Goal: Transaction & Acquisition: Subscribe to service/newsletter

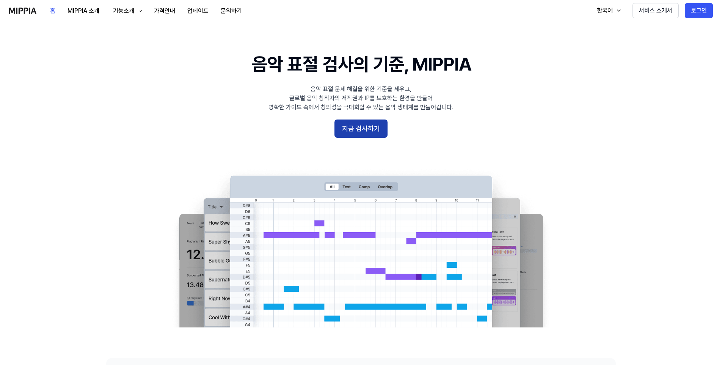
click at [369, 126] on button "지금 검사하기" at bounding box center [361, 129] width 53 height 18
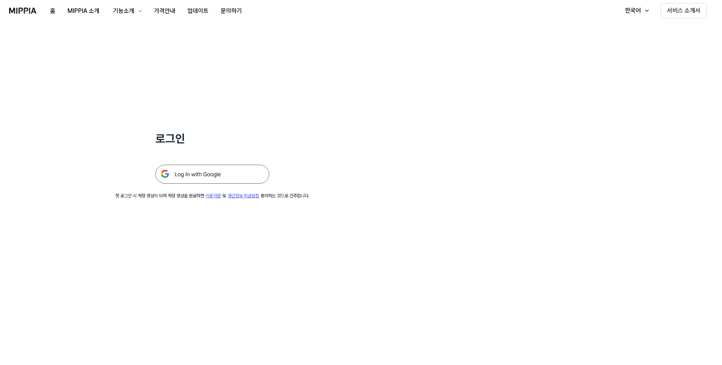
click at [211, 176] on img at bounding box center [213, 174] width 114 height 19
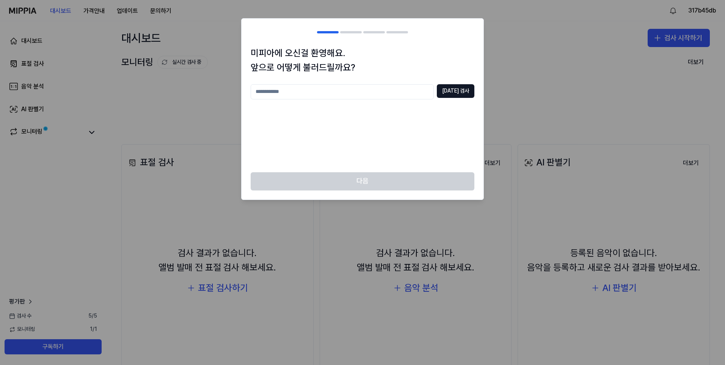
click at [317, 94] on input "text" at bounding box center [342, 91] width 183 height 15
type input "***"
click at [465, 94] on button "중복 검사" at bounding box center [456, 91] width 38 height 14
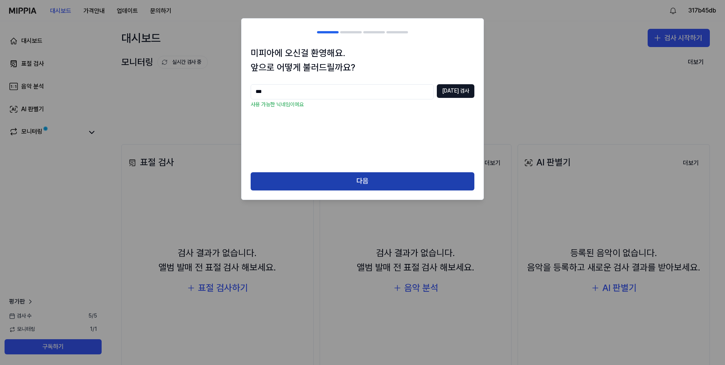
click at [328, 182] on button "다음" at bounding box center [363, 181] width 224 height 18
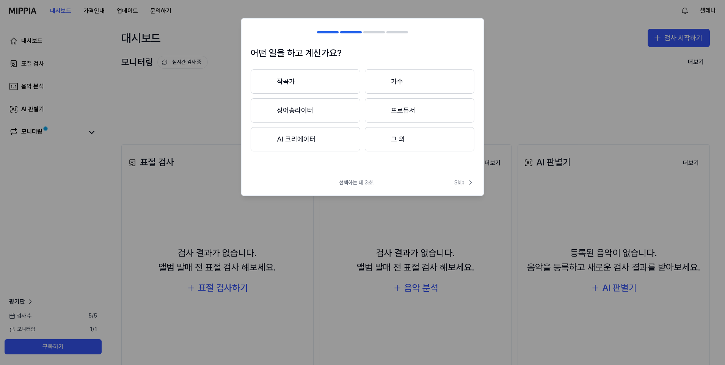
click at [310, 141] on button "AI 크리에이터" at bounding box center [306, 139] width 110 height 24
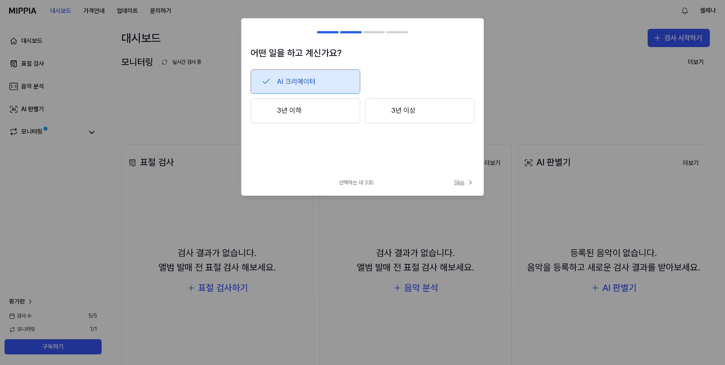
click at [461, 181] on span "Skip" at bounding box center [464, 183] width 20 height 8
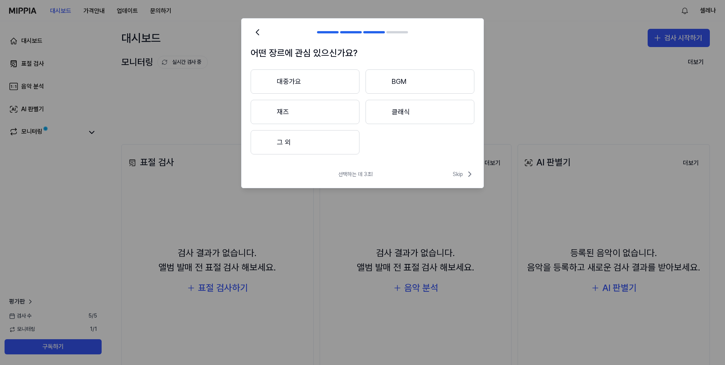
click at [280, 80] on button "대중가요" at bounding box center [305, 81] width 109 height 24
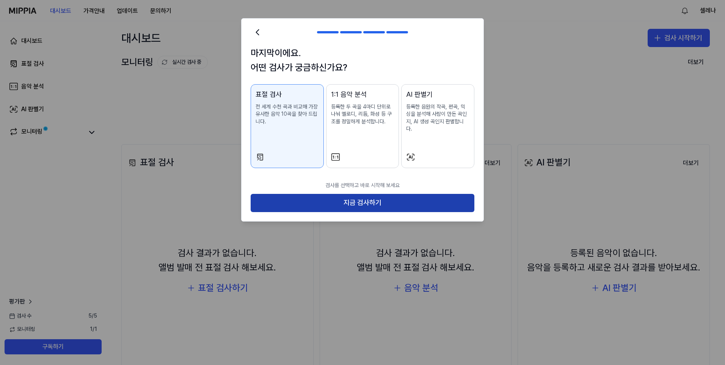
click at [361, 194] on button "지금 검사하기" at bounding box center [363, 203] width 224 height 18
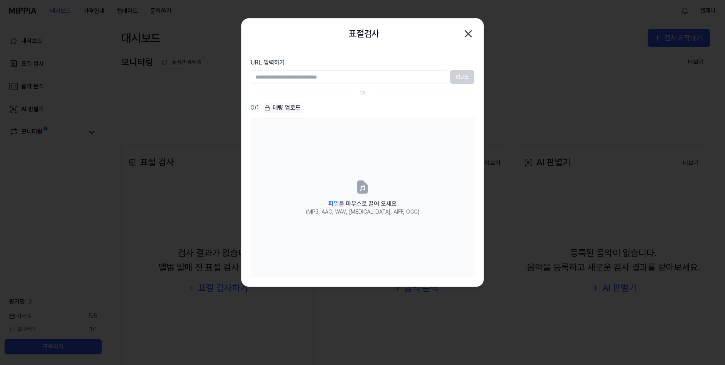
click at [284, 30] on div "표절검사 닫기" at bounding box center [363, 33] width 224 height 15
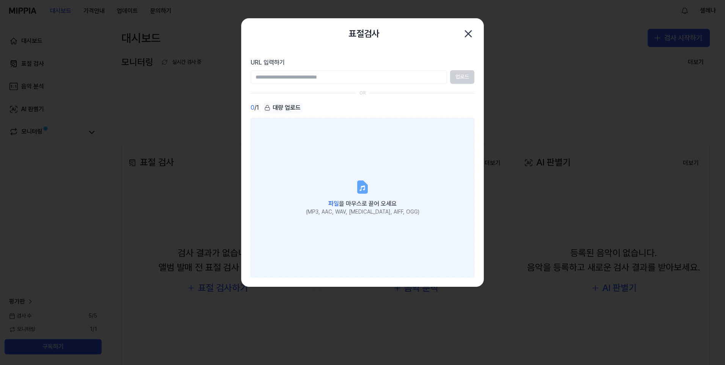
click at [363, 187] on icon at bounding box center [362, 188] width 5 height 5
click at [0, 0] on input "파일 을 마우스로 끌어 오세요 (MP3, AAC, WAV, [MEDICAL_DATA], AIFF, OGG)" at bounding box center [0, 0] width 0 height 0
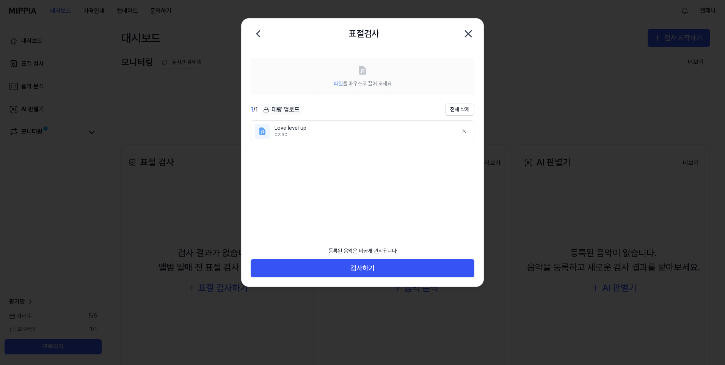
click at [312, 137] on div "02:30" at bounding box center [364, 135] width 178 height 6
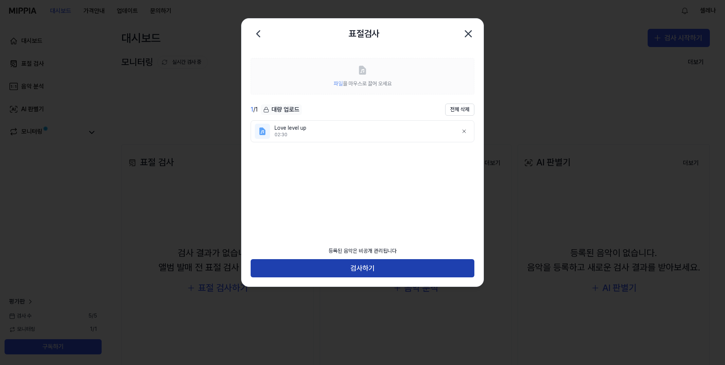
click at [373, 267] on button "검사하기" at bounding box center [363, 268] width 224 height 18
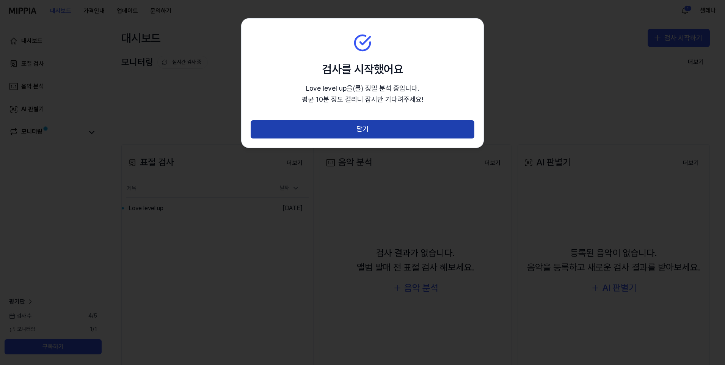
click at [371, 126] on button "닫기" at bounding box center [363, 129] width 224 height 18
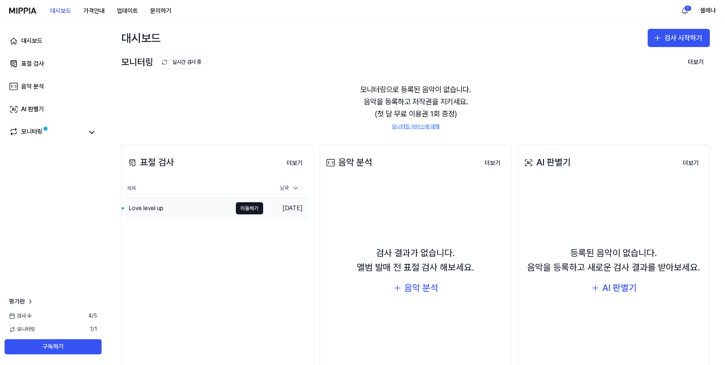
click at [181, 212] on div "Love level up" at bounding box center [179, 208] width 106 height 21
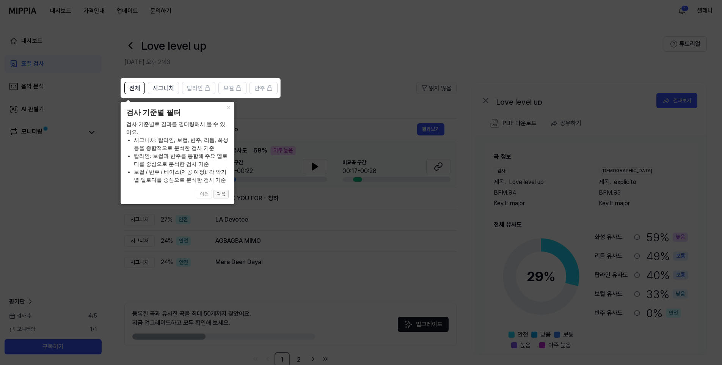
click at [220, 194] on button "다음" at bounding box center [221, 194] width 15 height 9
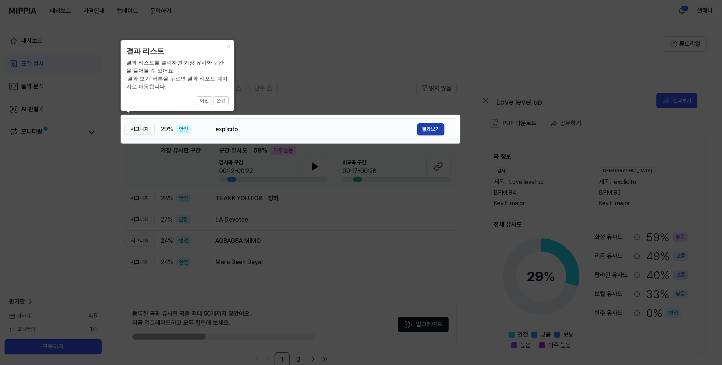
click at [432, 127] on button "결과보기" at bounding box center [430, 129] width 27 height 12
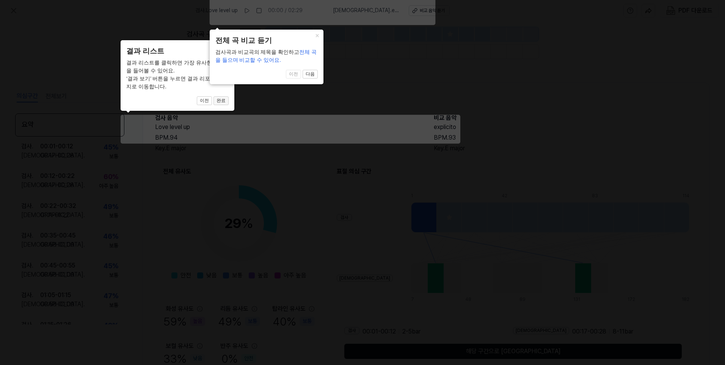
click at [223, 101] on button "완료" at bounding box center [221, 100] width 15 height 9
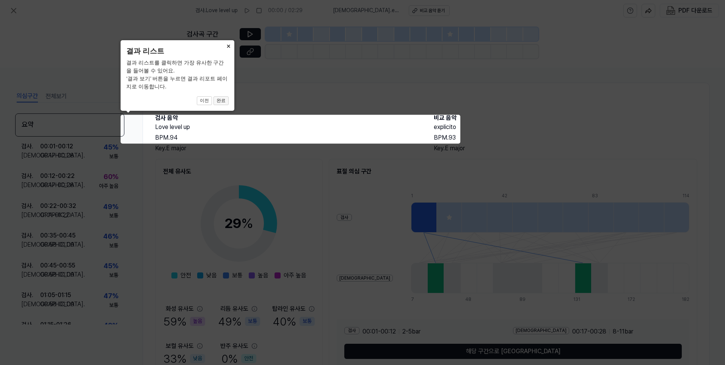
click at [223, 101] on button "완료" at bounding box center [221, 100] width 15 height 9
click at [228, 43] on button "×" at bounding box center [228, 45] width 12 height 11
click at [227, 43] on button "×" at bounding box center [228, 45] width 12 height 11
click at [323, 134] on icon at bounding box center [362, 182] width 725 height 365
click at [224, 100] on button "완료" at bounding box center [221, 100] width 15 height 9
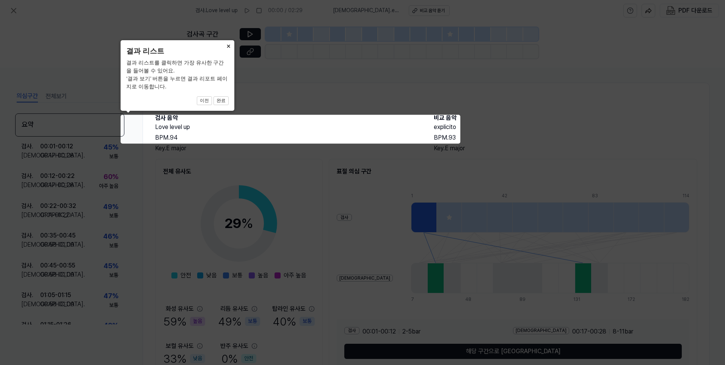
click at [208, 134] on icon at bounding box center [362, 182] width 725 height 365
click at [255, 131] on icon at bounding box center [362, 182] width 725 height 365
click at [392, 129] on icon at bounding box center [362, 182] width 725 height 365
click at [230, 47] on button "×" at bounding box center [228, 45] width 12 height 11
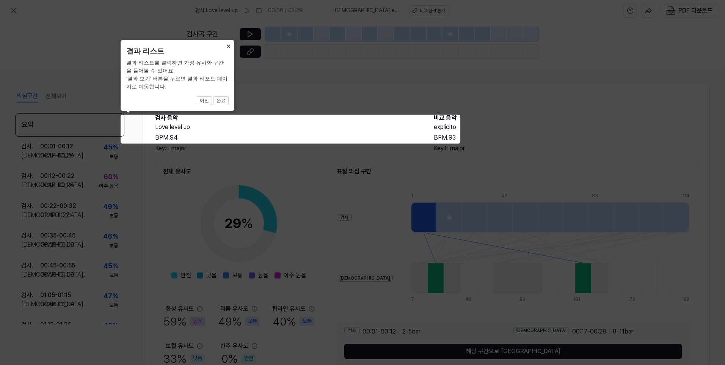
click at [228, 47] on button "×" at bounding box center [228, 45] width 12 height 11
click at [222, 40] on button "×" at bounding box center [228, 45] width 12 height 11
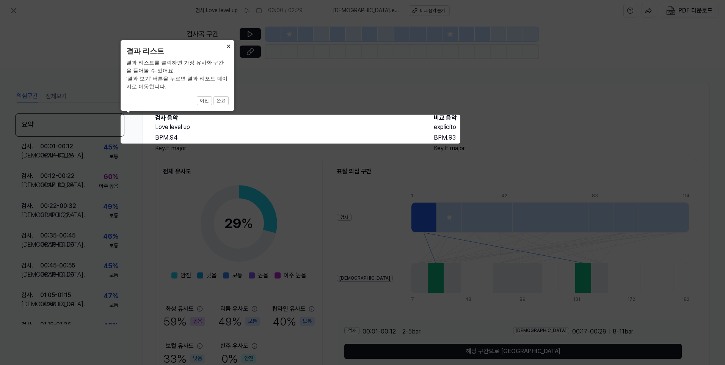
click at [392, 152] on icon at bounding box center [362, 182] width 725 height 365
click at [389, 154] on icon at bounding box center [362, 182] width 725 height 365
click at [90, 129] on icon at bounding box center [362, 182] width 725 height 365
click at [368, 265] on icon at bounding box center [362, 182] width 725 height 365
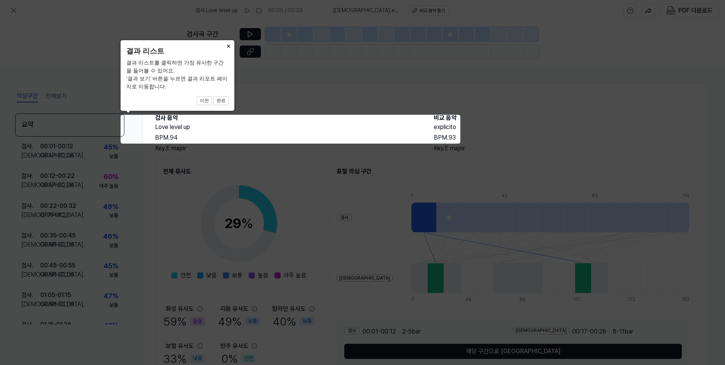
click at [222, 40] on button "×" at bounding box center [228, 45] width 12 height 11
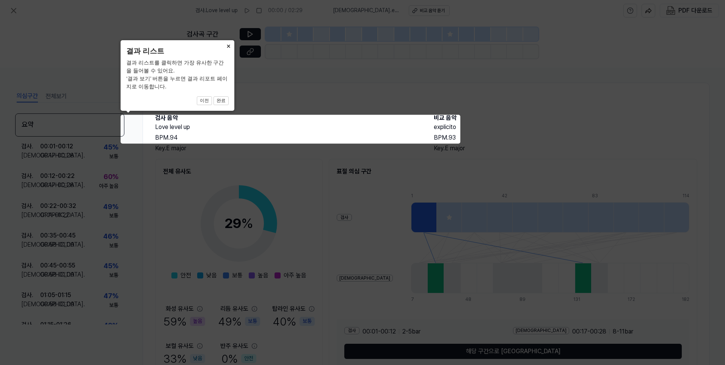
click at [222, 40] on button "×" at bounding box center [228, 45] width 12 height 11
click at [224, 101] on button "완료" at bounding box center [221, 100] width 15 height 9
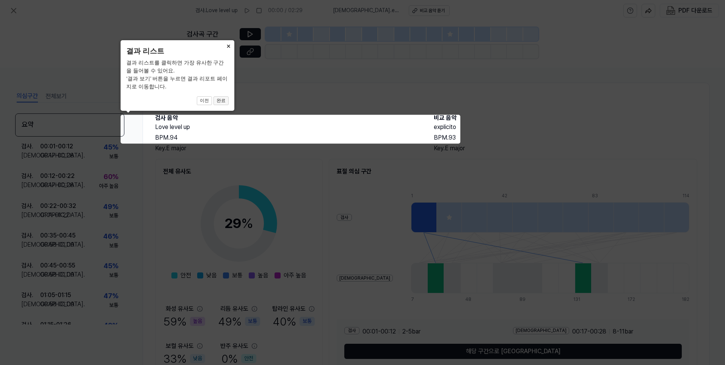
click at [224, 101] on button "완료" at bounding box center [221, 100] width 15 height 9
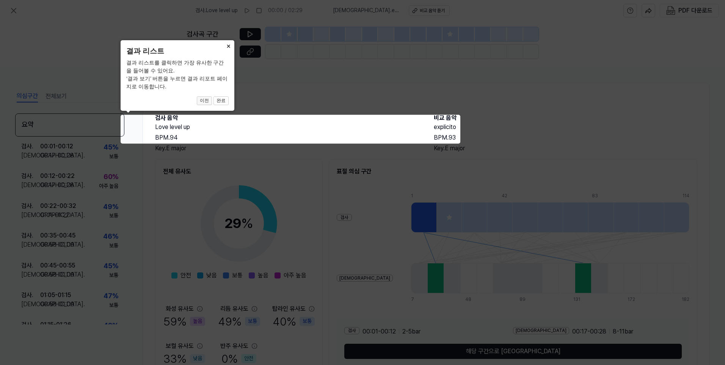
click at [207, 101] on button "이전" at bounding box center [204, 100] width 15 height 9
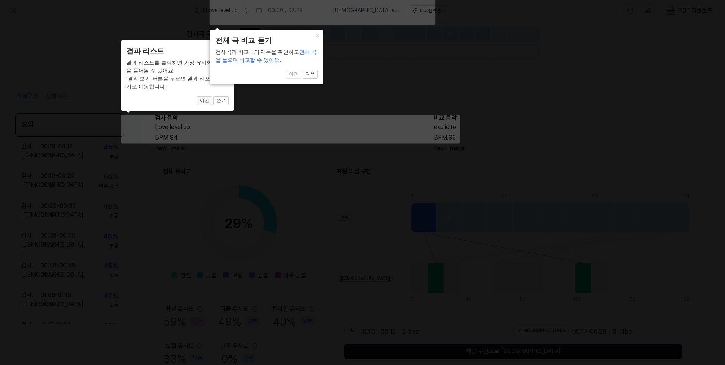
click at [207, 101] on button "이전" at bounding box center [204, 100] width 15 height 9
click at [311, 75] on button "다음" at bounding box center [310, 74] width 15 height 9
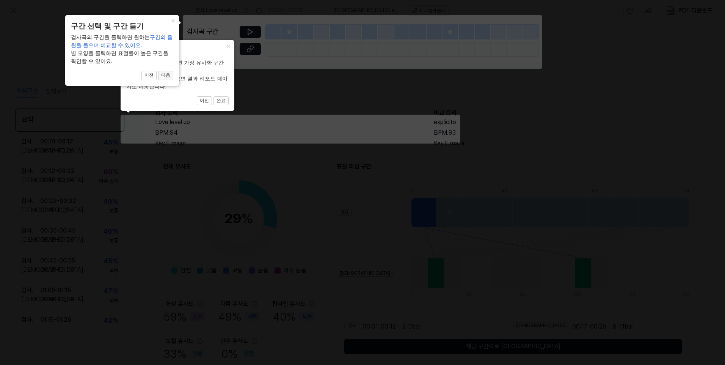
click at [163, 74] on button "다음" at bounding box center [165, 75] width 15 height 9
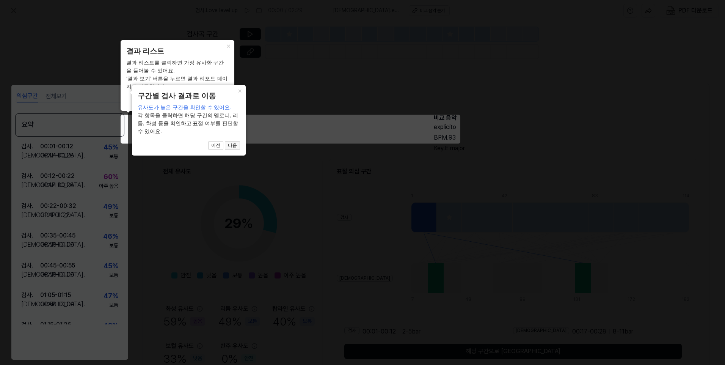
click at [235, 145] on button "다음" at bounding box center [232, 145] width 15 height 9
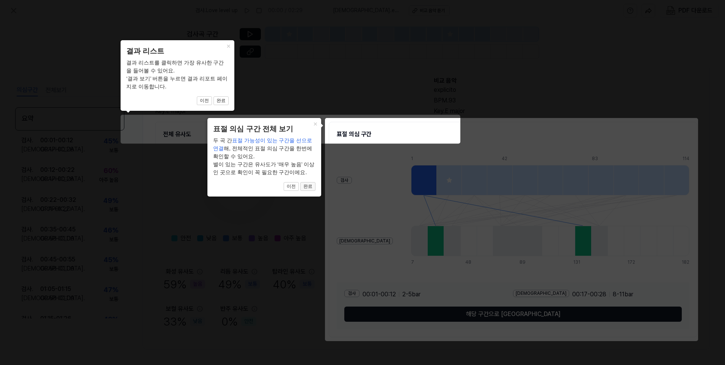
click at [310, 187] on button "완료" at bounding box center [307, 186] width 15 height 9
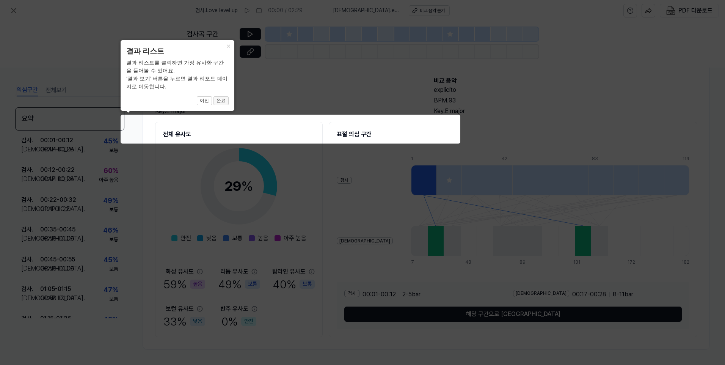
click at [222, 100] on button "완료" at bounding box center [221, 100] width 15 height 9
click at [229, 46] on button "×" at bounding box center [228, 45] width 12 height 11
click at [206, 102] on button "이전" at bounding box center [204, 100] width 15 height 9
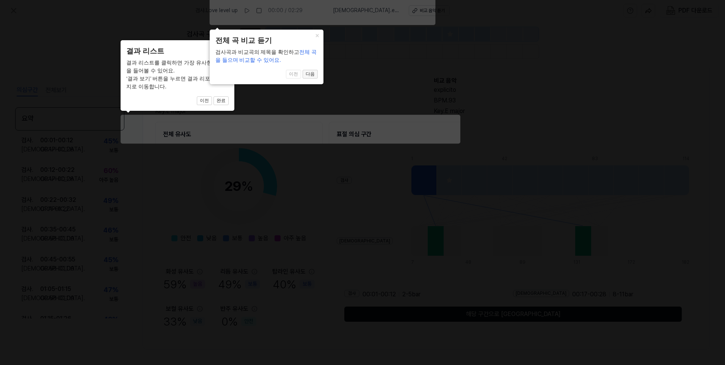
click at [309, 73] on button "다음" at bounding box center [310, 74] width 15 height 9
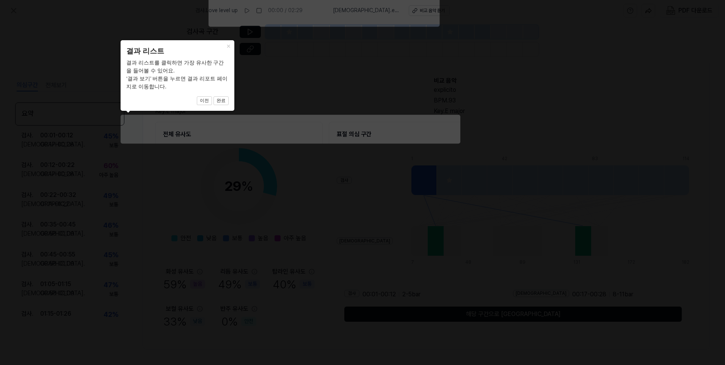
scroll to position [32, 0]
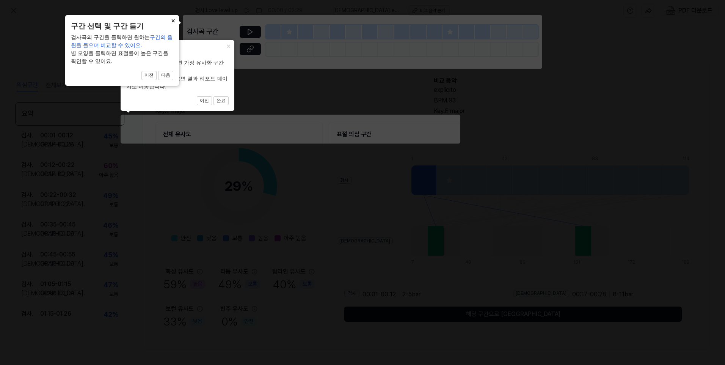
click at [173, 21] on button "×" at bounding box center [173, 20] width 12 height 11
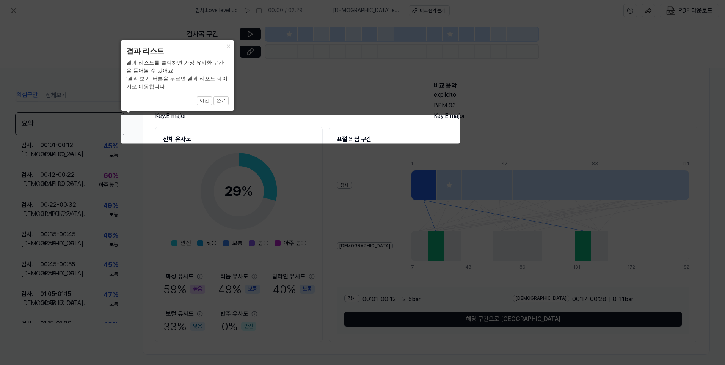
scroll to position [37, 0]
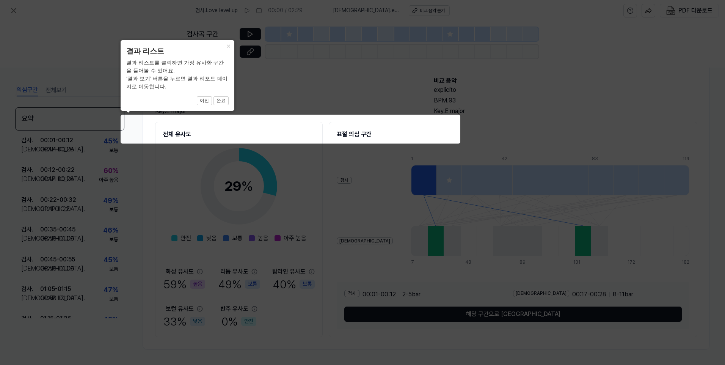
click at [173, 21] on icon at bounding box center [362, 182] width 725 height 365
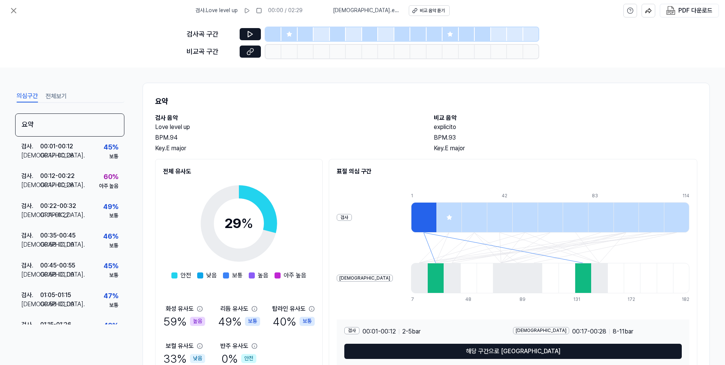
drag, startPoint x: 722, startPoint y: 190, endPoint x: 725, endPoint y: 234, distance: 44.1
click at [725, 234] on div "의심구간 전체보기 요약 검사 . 00:01 - 00:12 비교 . 00:17 - 00:28 45 % 보통 검사 . 00:12 - 00:22 비…" at bounding box center [362, 216] width 725 height 297
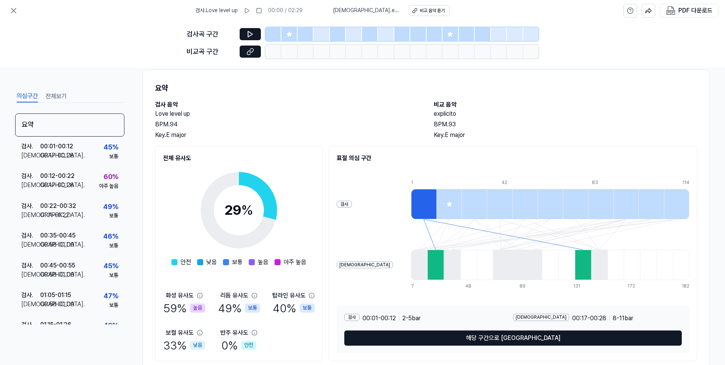
scroll to position [37, 0]
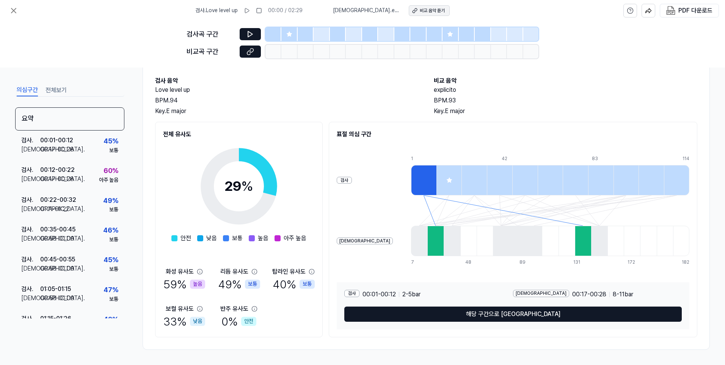
click at [420, 8] on div "비교 음악 듣기" at bounding box center [432, 11] width 25 height 6
click at [250, 11] on icon at bounding box center [247, 11] width 6 height 6
click at [247, 11] on rect at bounding box center [245, 10] width 1 height 5
click at [250, 11] on icon at bounding box center [247, 11] width 6 height 6
click at [288, 34] on icon at bounding box center [289, 33] width 5 height 5
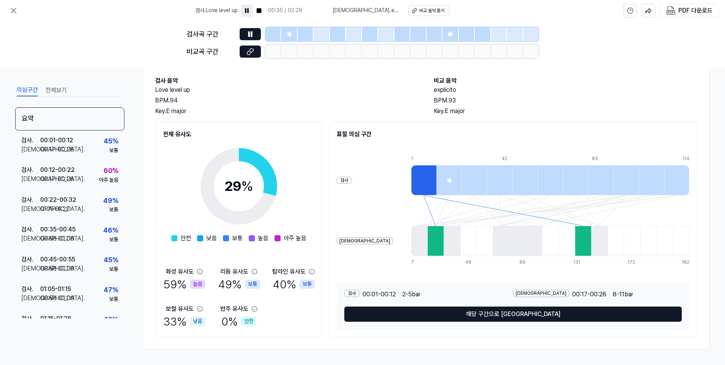
scroll to position [156, 0]
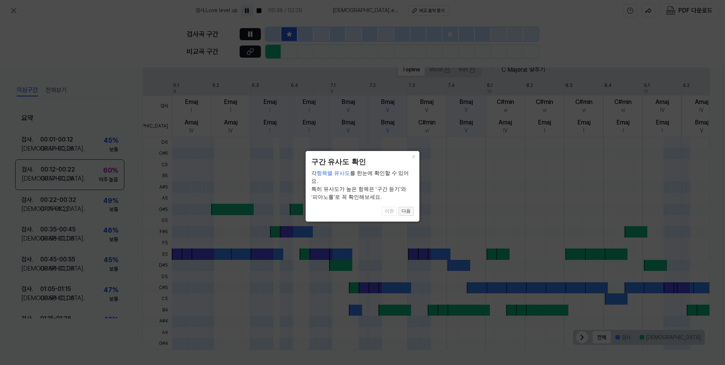
click at [404, 207] on button "다음" at bounding box center [406, 211] width 15 height 9
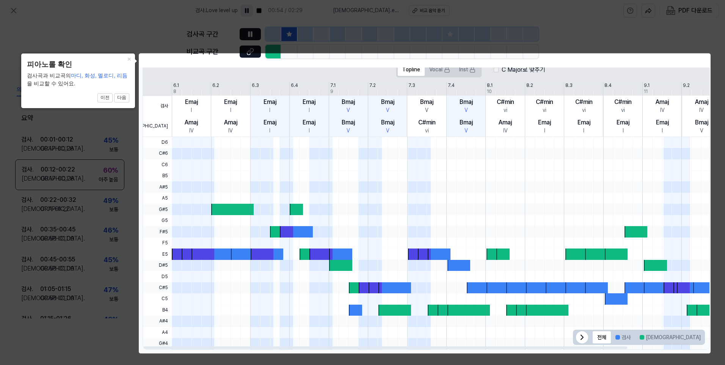
click at [234, 211] on div at bounding box center [232, 209] width 42 height 11
click at [123, 98] on button "다음" at bounding box center [121, 97] width 15 height 9
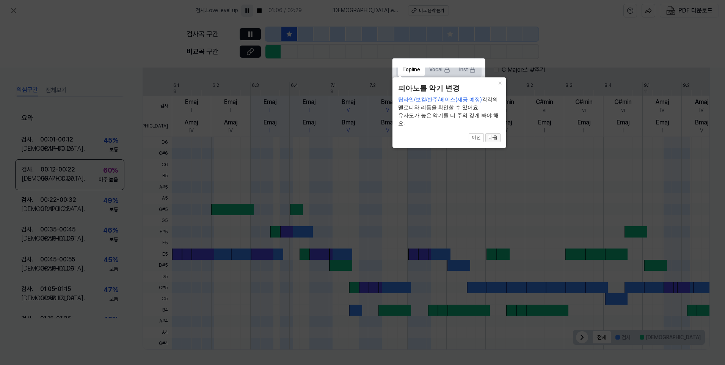
click at [491, 138] on button "다음" at bounding box center [493, 137] width 15 height 9
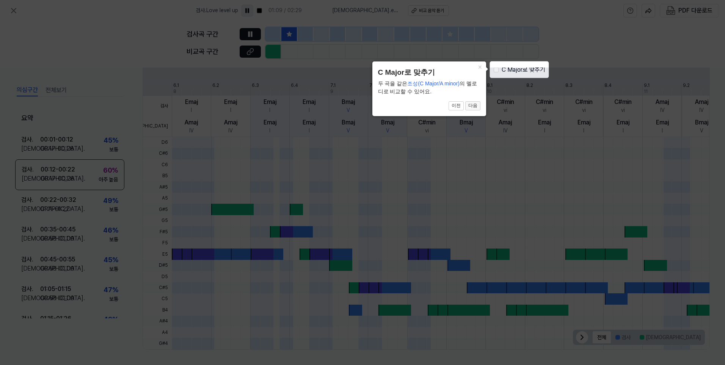
click at [471, 107] on button "다음" at bounding box center [472, 105] width 15 height 9
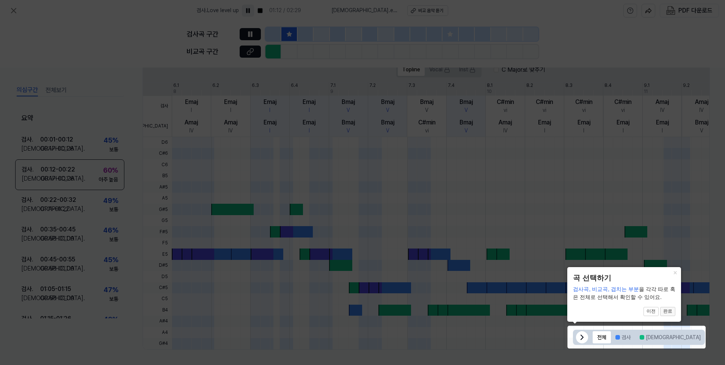
click at [669, 313] on button "완료" at bounding box center [667, 311] width 15 height 9
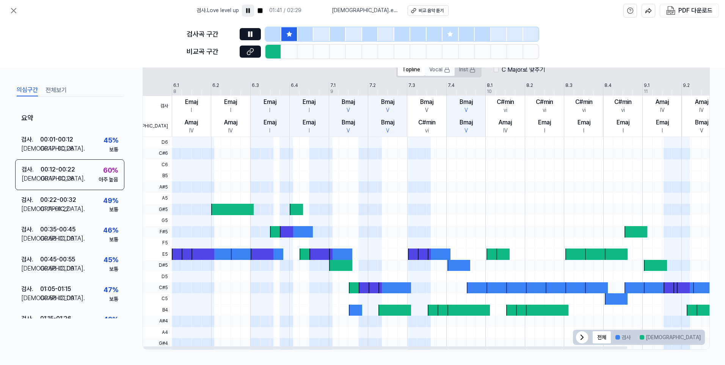
click at [444, 68] on icon at bounding box center [447, 70] width 6 height 6
click at [411, 70] on button "Topline" at bounding box center [411, 70] width 27 height 12
drag, startPoint x: 721, startPoint y: 227, endPoint x: 721, endPoint y: 262, distance: 35.3
click at [721, 262] on div "의심구간 전체보기 요약 검사 . 00:01 - 00:12 비교 . 00:17 - 00:28 45 % 보통 검사 . 00:12 - 00:22 비…" at bounding box center [362, 216] width 725 height 297
click at [186, 179] on span at bounding box center [188, 175] width 13 height 11
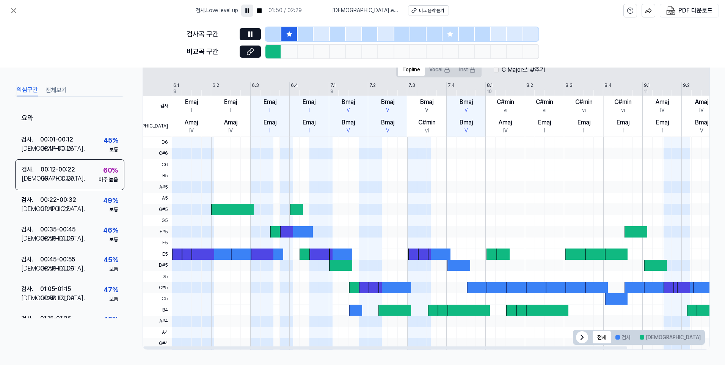
click at [186, 179] on span at bounding box center [188, 175] width 13 height 11
click at [272, 182] on span at bounding box center [262, 186] width 23 height 11
click at [311, 178] on span at bounding box center [321, 175] width 23 height 11
click at [409, 186] on span at bounding box center [414, 186] width 13 height 11
click at [57, 91] on button "전체보기" at bounding box center [56, 90] width 21 height 12
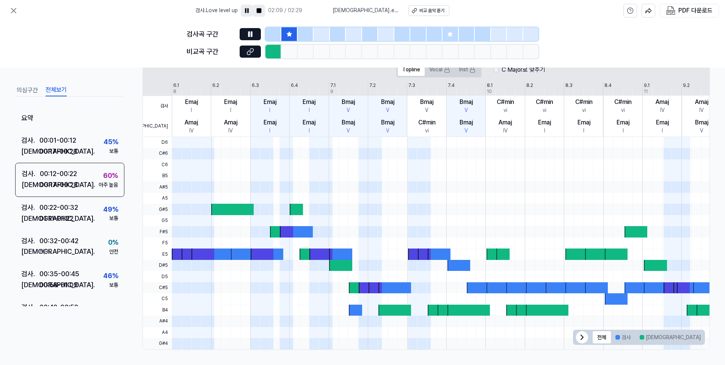
drag, startPoint x: 276, startPoint y: 10, endPoint x: 315, endPoint y: 1, distance: 40.0
click at [261, 9] on rect at bounding box center [259, 10] width 5 height 5
click at [308, 34] on div at bounding box center [306, 34] width 16 height 14
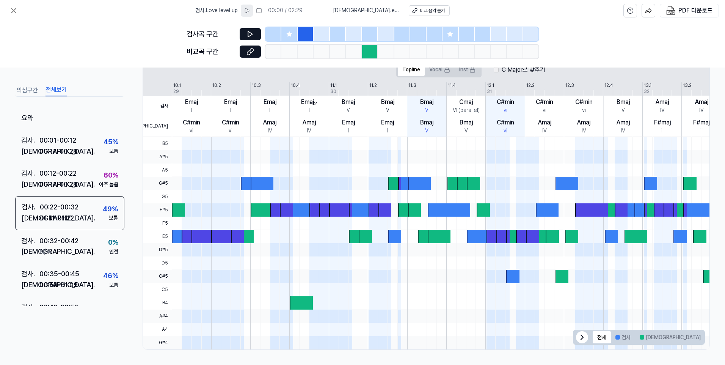
click at [270, 35] on div at bounding box center [274, 34] width 16 height 14
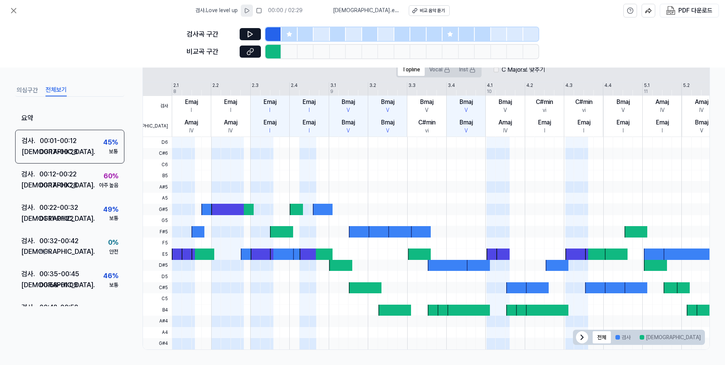
click at [451, 34] on icon at bounding box center [450, 33] width 5 height 5
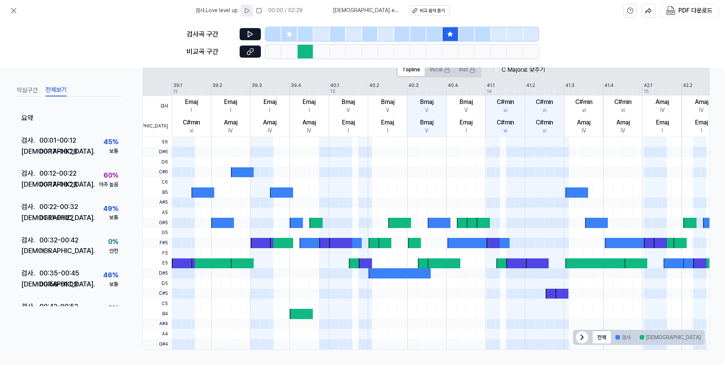
click at [333, 31] on div at bounding box center [338, 34] width 16 height 14
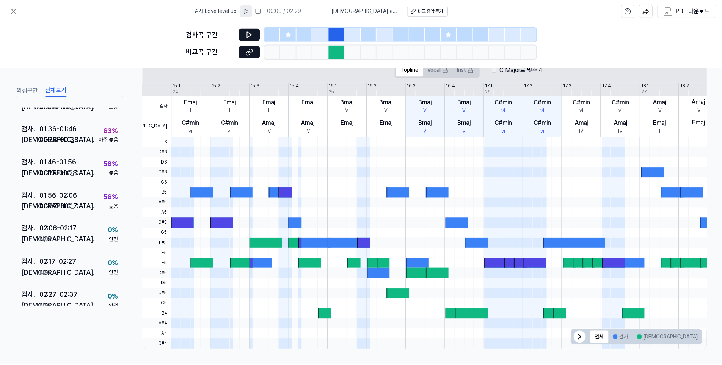
scroll to position [0, 0]
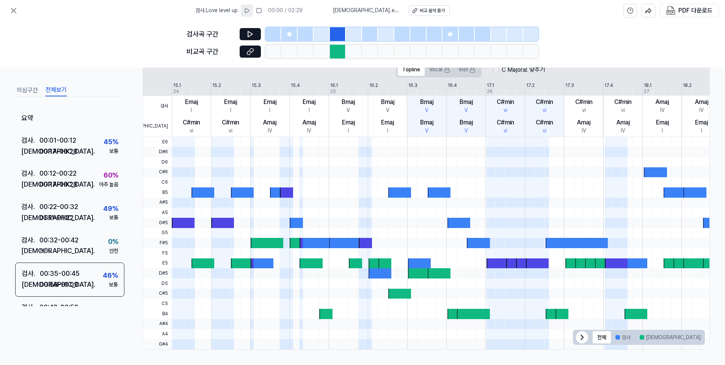
click at [138, 42] on div "검사곡 구간 비교곡 구간" at bounding box center [362, 44] width 725 height 46
click at [12, 11] on icon at bounding box center [13, 10] width 9 height 9
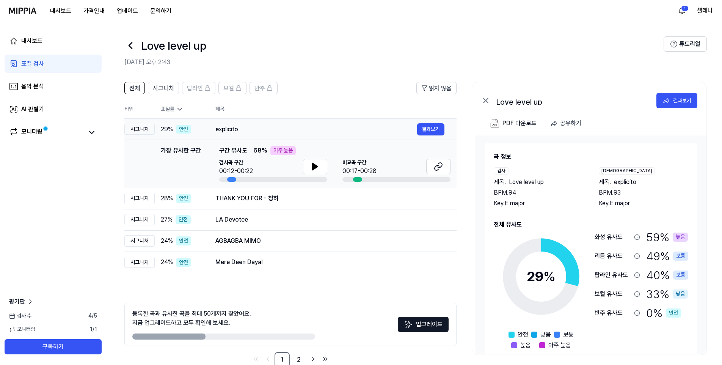
click at [271, 136] on td "explicito 결과보기" at bounding box center [329, 129] width 253 height 21
click at [182, 168] on div "가장 유사한 구간" at bounding box center [181, 164] width 40 height 36
click at [19, 107] on link "AI 판별기" at bounding box center [53, 109] width 97 height 18
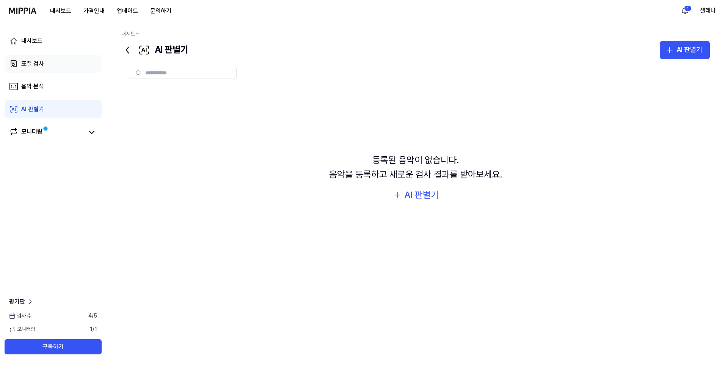
click at [34, 61] on div "표절 검사" at bounding box center [32, 63] width 23 height 9
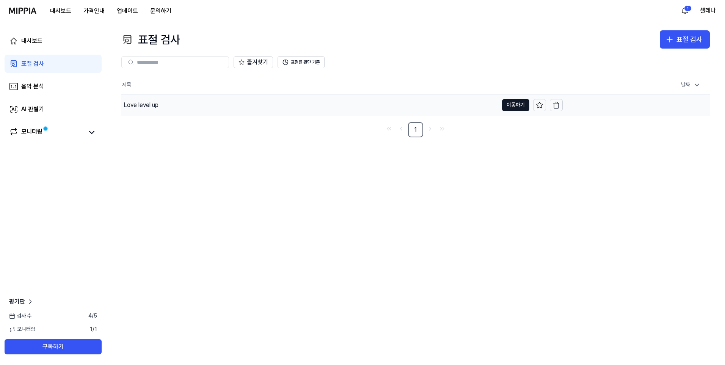
click at [134, 106] on div "Love level up" at bounding box center [141, 105] width 35 height 9
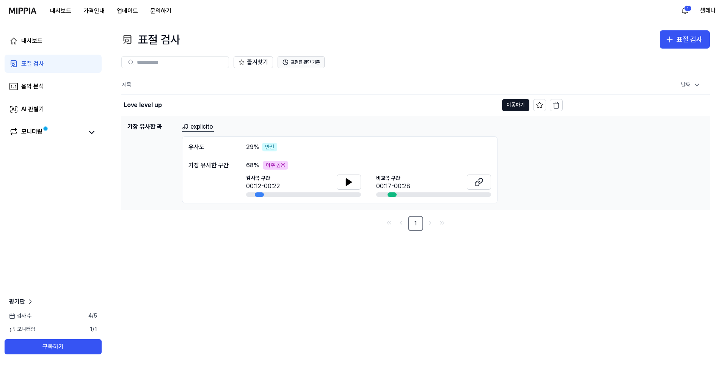
click at [310, 64] on button "표절률 판단 기준" at bounding box center [301, 62] width 47 height 12
click at [458, 42] on div "표절 검사 표절 검사" at bounding box center [415, 39] width 589 height 18
click at [36, 111] on div "AI 판별기" at bounding box center [32, 109] width 23 height 9
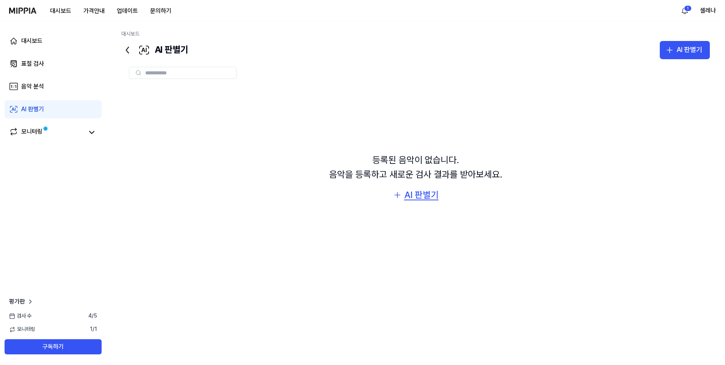
click at [417, 195] on div "AI 판별기" at bounding box center [421, 195] width 35 height 14
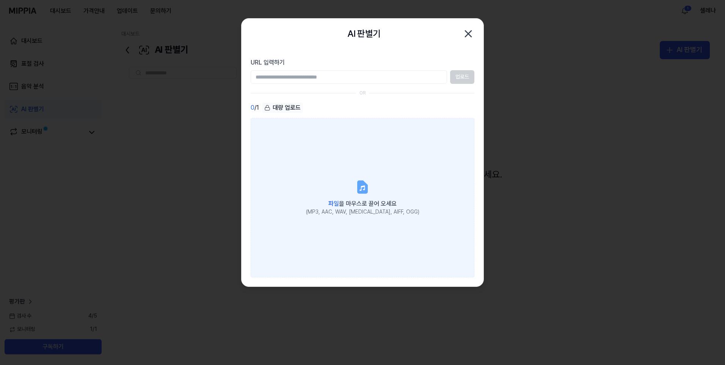
click at [365, 186] on icon at bounding box center [362, 188] width 5 height 5
click at [0, 0] on input "파일 을 마우스로 끌어 오세요 (MP3, AAC, WAV, [MEDICAL_DATA], AIFF, OGG)" at bounding box center [0, 0] width 0 height 0
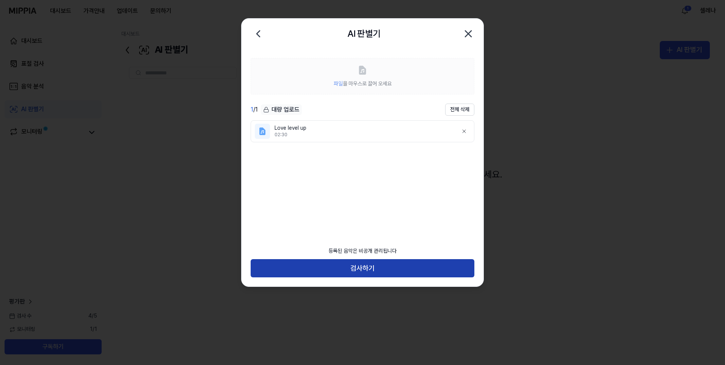
click at [343, 267] on button "검사하기" at bounding box center [363, 268] width 224 height 18
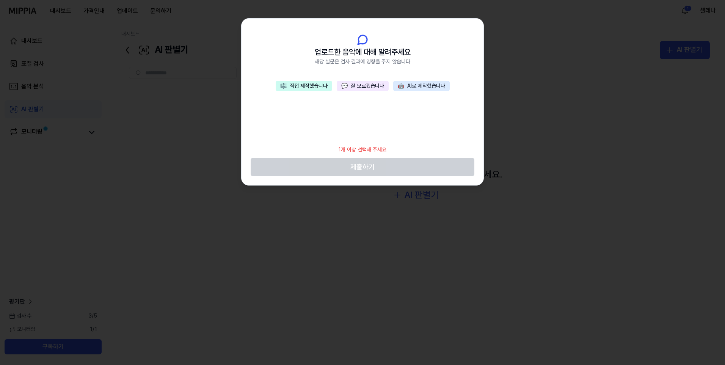
click at [418, 86] on button "🤖 AI로 제작했습니다" at bounding box center [421, 86] width 57 height 11
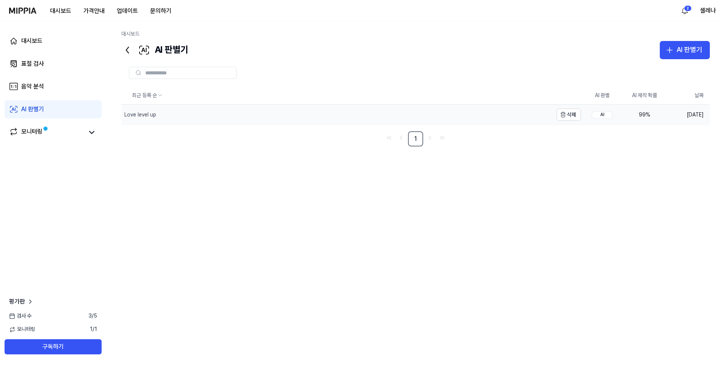
click at [195, 114] on div "Love level up" at bounding box center [337, 115] width 432 height 20
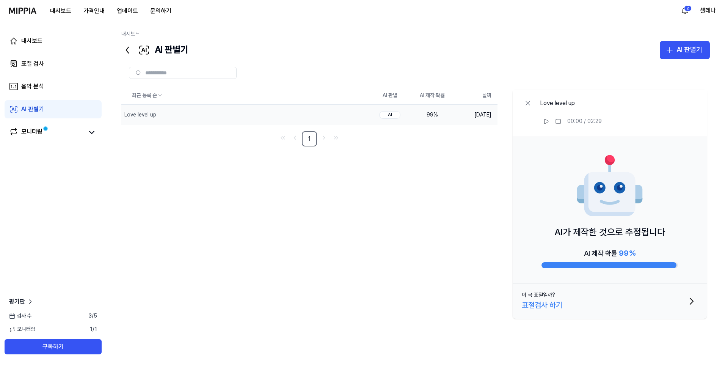
click at [542, 301] on div "표절검사 하기" at bounding box center [542, 305] width 41 height 12
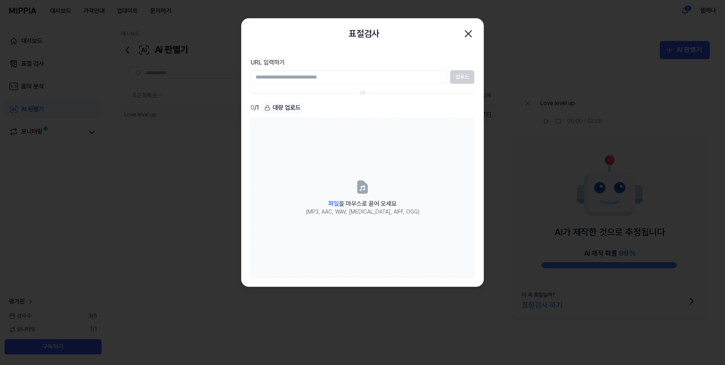
click at [469, 31] on icon "button" at bounding box center [468, 34] width 12 height 12
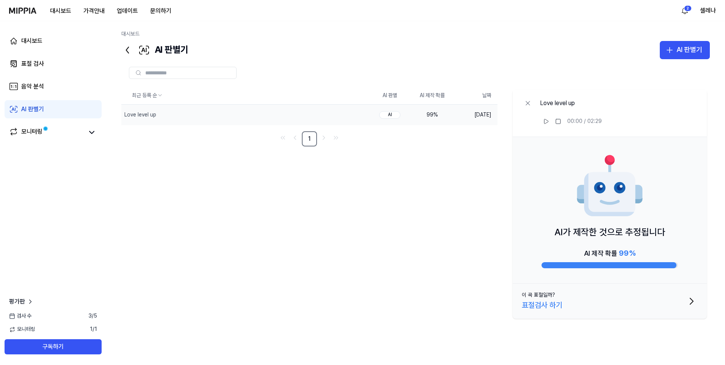
drag, startPoint x: 546, startPoint y: 208, endPoint x: 541, endPoint y: 208, distance: 4.6
drag, startPoint x: 541, startPoint y: 208, endPoint x: 386, endPoint y: 206, distance: 155.2
click at [386, 206] on div "최근 등록 순 AI 판별 AI 제작 확률 날짜 Love level up 삭제 AI 99 % 2025.10.12. 1 Love level up …" at bounding box center [415, 204] width 589 height 237
click at [33, 85] on div "음악 분석" at bounding box center [32, 86] width 23 height 9
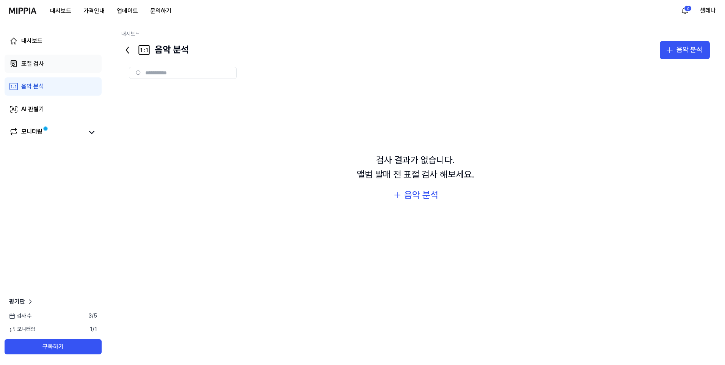
click at [33, 64] on div "표절 검사" at bounding box center [32, 63] width 23 height 9
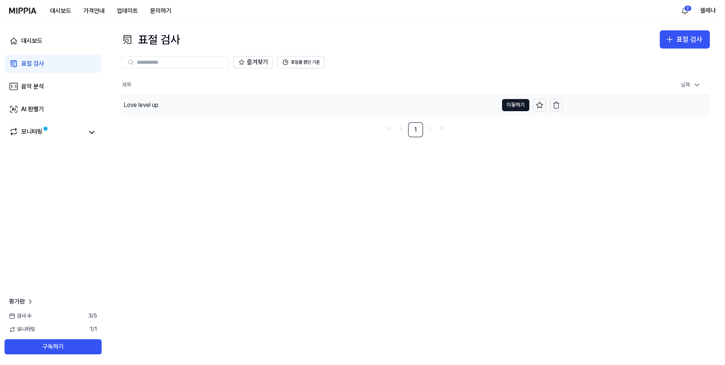
click at [139, 102] on div "Love level up" at bounding box center [141, 105] width 35 height 9
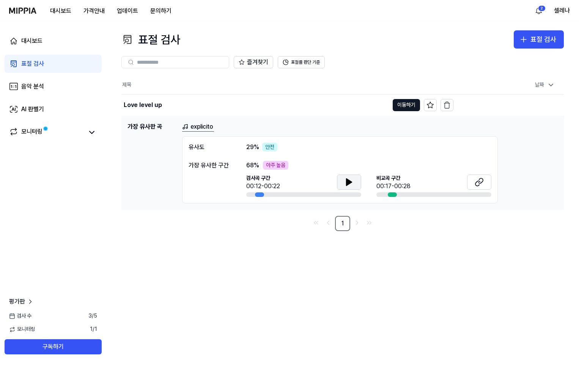
click at [351, 183] on icon at bounding box center [348, 182] width 9 height 9
click at [351, 183] on icon at bounding box center [351, 182] width 2 height 6
click at [482, 182] on icon at bounding box center [479, 182] width 9 height 9
click at [347, 182] on icon at bounding box center [348, 182] width 5 height 7
click at [347, 182] on icon at bounding box center [348, 182] width 2 height 6
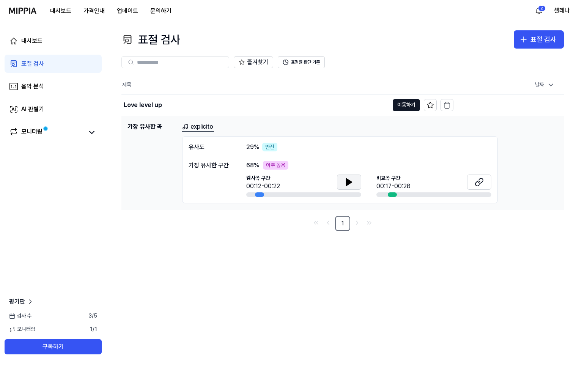
click at [30, 316] on span "검사 수" at bounding box center [20, 316] width 22 height 8
click at [20, 316] on span "검사 수" at bounding box center [20, 316] width 22 height 8
click at [43, 128] on span at bounding box center [46, 129] width 8 height 8
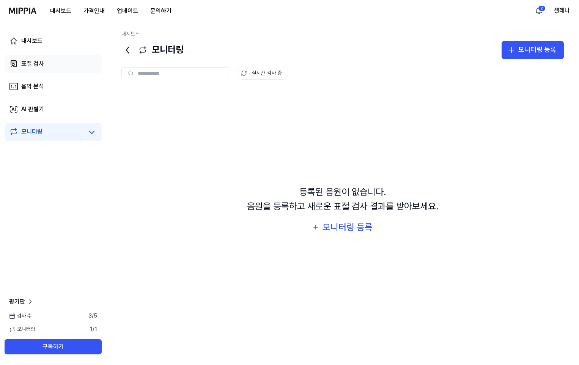
click at [33, 62] on div "표절 검사" at bounding box center [32, 63] width 23 height 9
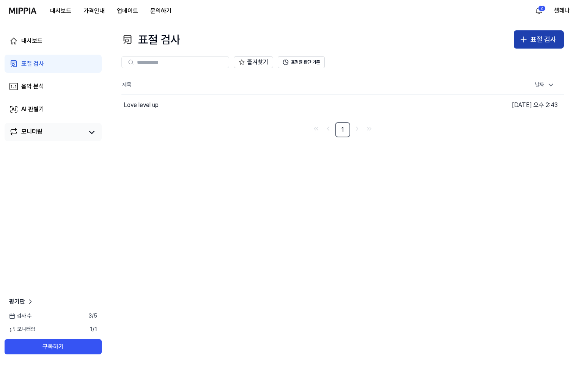
click at [535, 42] on div "표절 검사" at bounding box center [543, 39] width 26 height 11
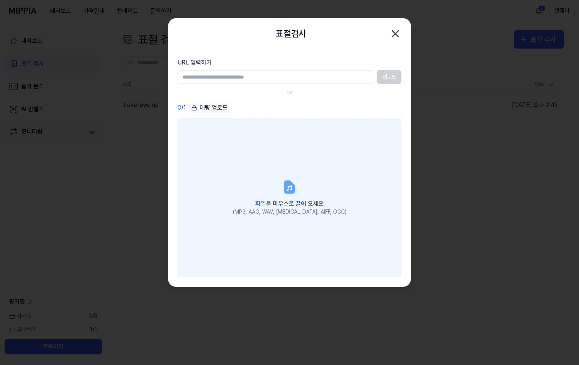
click at [286, 186] on icon at bounding box center [289, 187] width 9 height 12
click at [0, 0] on input "파일 을 마우스로 끌어 오세요 (MP3, AAC, WAV, [MEDICAL_DATA], AIFF, OGG)" at bounding box center [0, 0] width 0 height 0
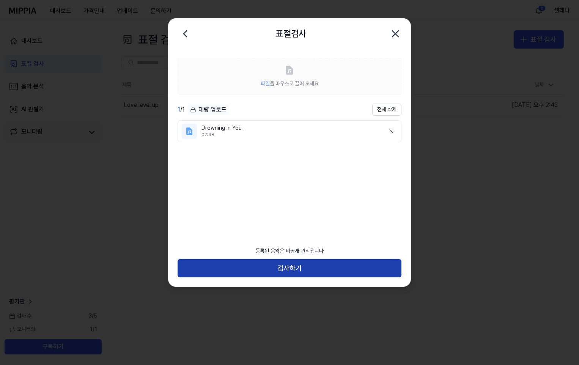
click at [305, 267] on button "검사하기" at bounding box center [290, 268] width 224 height 18
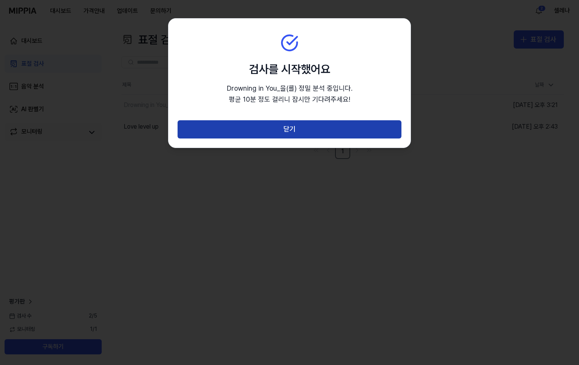
click at [299, 129] on button "닫기" at bounding box center [290, 129] width 224 height 18
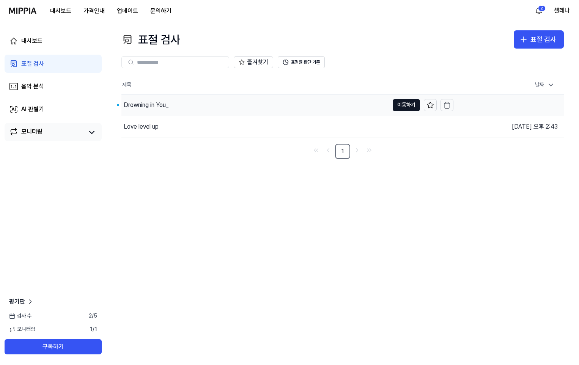
click at [193, 105] on div "Drowning in You_" at bounding box center [254, 104] width 267 height 21
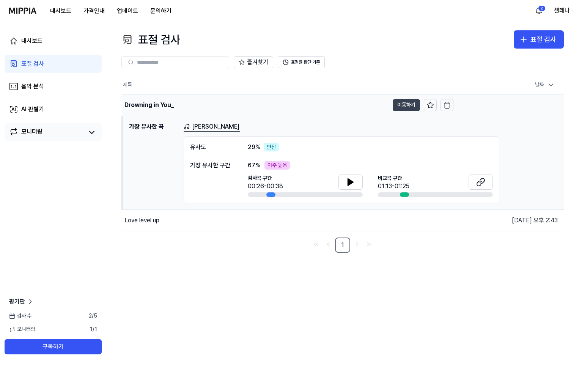
click at [409, 105] on button "이동하기" at bounding box center [406, 105] width 27 height 12
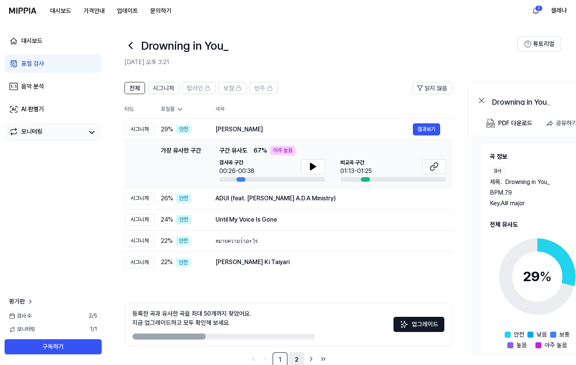
click at [295, 361] on link "2" at bounding box center [296, 359] width 15 height 15
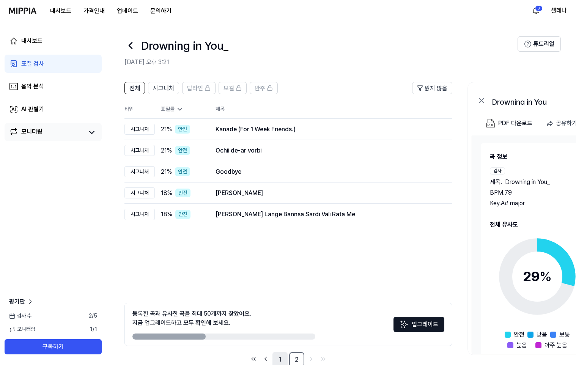
click at [280, 359] on link "1" at bounding box center [279, 359] width 15 height 15
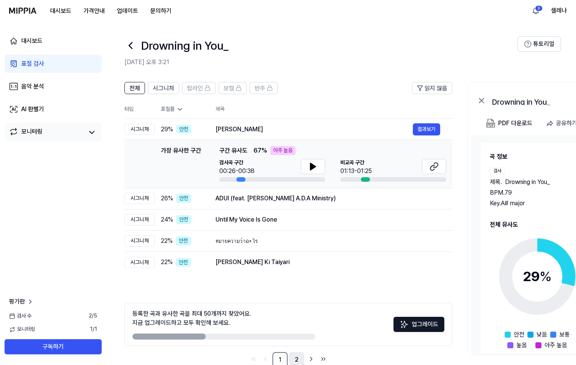
click at [294, 357] on link "2" at bounding box center [296, 359] width 15 height 15
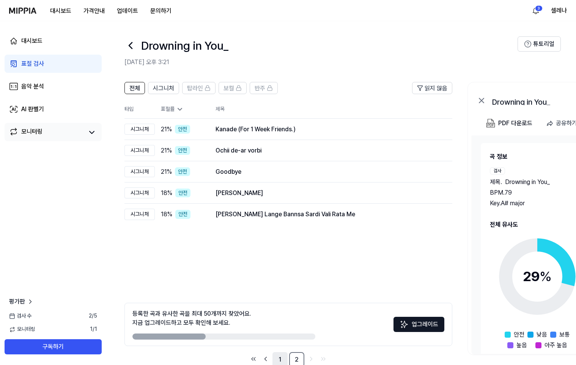
click at [277, 356] on link "1" at bounding box center [279, 359] width 15 height 15
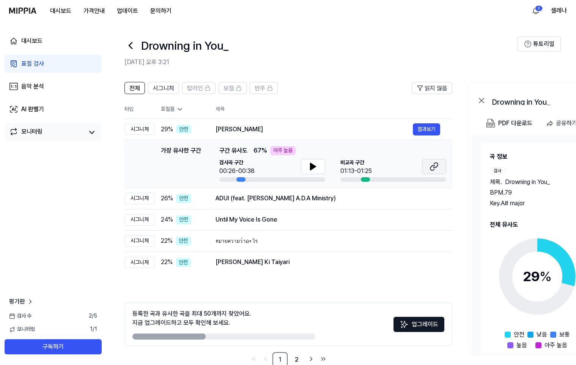
click at [431, 168] on icon at bounding box center [433, 166] width 9 height 9
click at [314, 169] on icon at bounding box center [312, 166] width 9 height 9
click at [425, 199] on button "결과보기" at bounding box center [426, 198] width 27 height 12
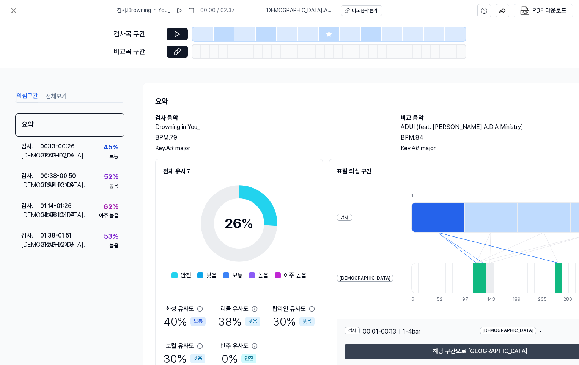
click at [494, 350] on button "해당 구간으로 이동" at bounding box center [479, 351] width 271 height 15
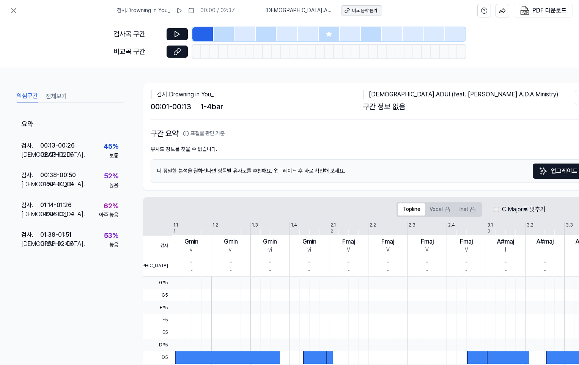
click at [364, 9] on div "비교 음악 듣기" at bounding box center [364, 11] width 25 height 6
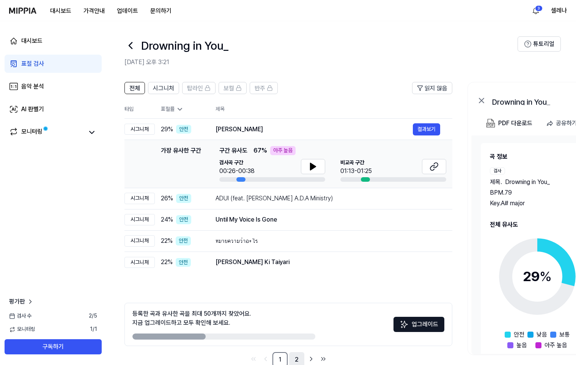
click at [299, 358] on link "2" at bounding box center [296, 359] width 15 height 15
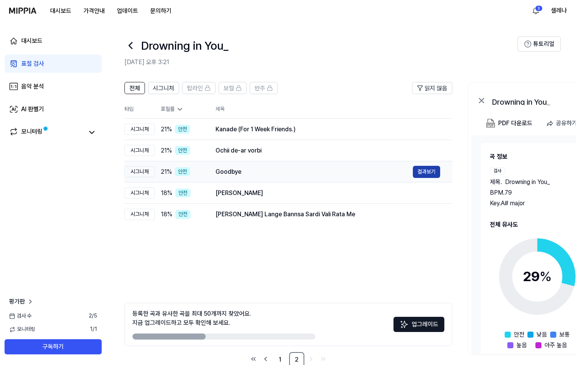
click at [420, 171] on button "결과보기" at bounding box center [426, 172] width 27 height 12
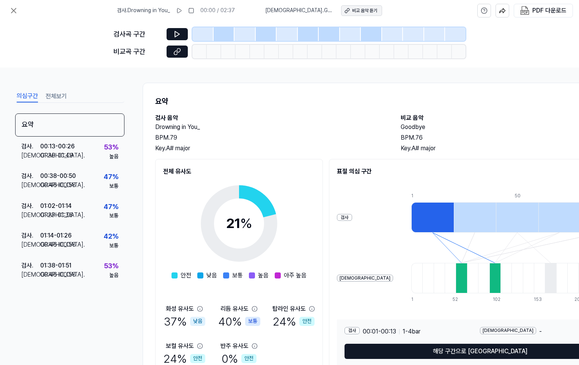
click at [352, 13] on div "비교 음악 듣기" at bounding box center [364, 11] width 25 height 6
click at [579, 10] on div "검사 . Drowning in You_ 00:00 / 02:37 비교 . Goodbye 비교 음악 듣기 PDF 다운로드" at bounding box center [289, 10] width 579 height 21
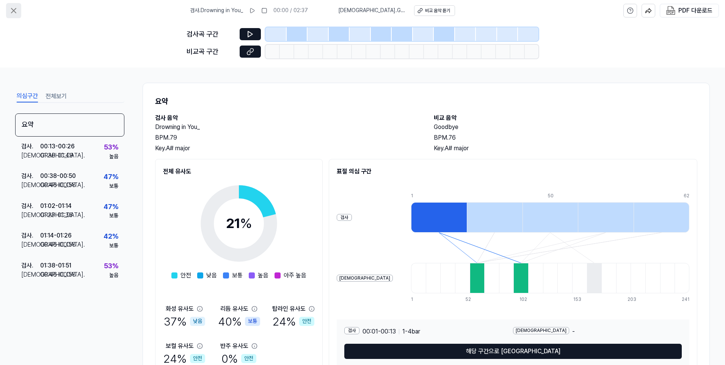
click at [13, 12] on icon at bounding box center [13, 10] width 5 height 5
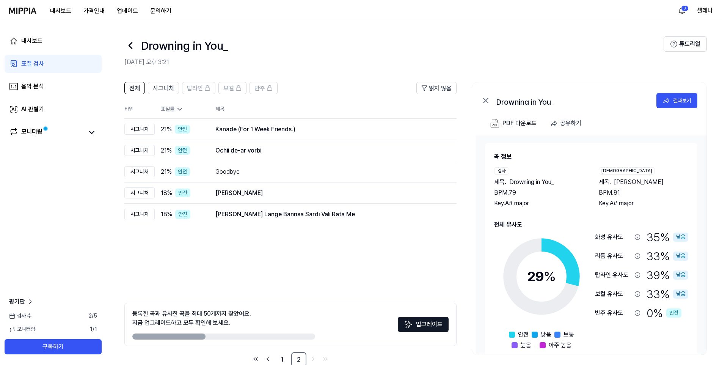
click at [38, 65] on div "표절 검사" at bounding box center [32, 63] width 23 height 9
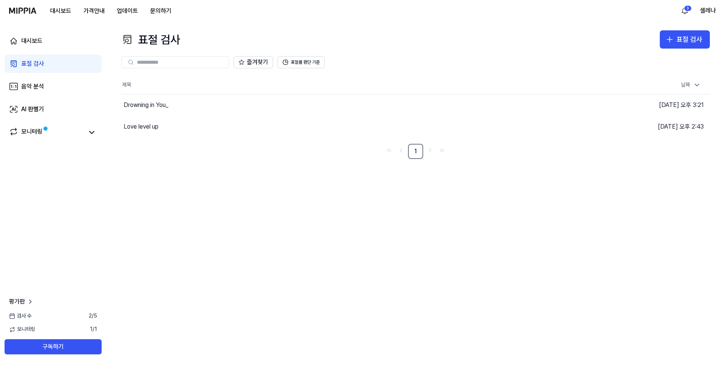
click at [244, 171] on div "표절 검사 표절 검사 표절 검사 음악 분석 AI 판별기 즐겨찾기 표절률 판단 기준 제목 날짜 Drowning in You_ 이동하기 2025.…" at bounding box center [415, 193] width 619 height 344
click at [678, 38] on div "표절 검사" at bounding box center [690, 39] width 26 height 11
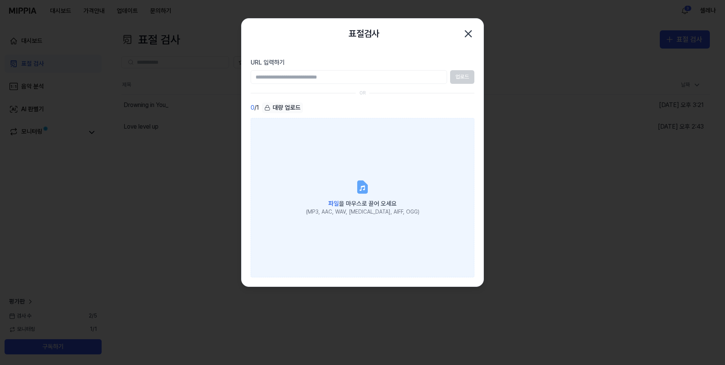
click at [355, 188] on icon at bounding box center [362, 186] width 15 height 15
click at [0, 0] on input "파일 을 마우스로 끌어 오세요 (MP3, AAC, WAV, [MEDICAL_DATA], AIFF, OGG)" at bounding box center [0, 0] width 0 height 0
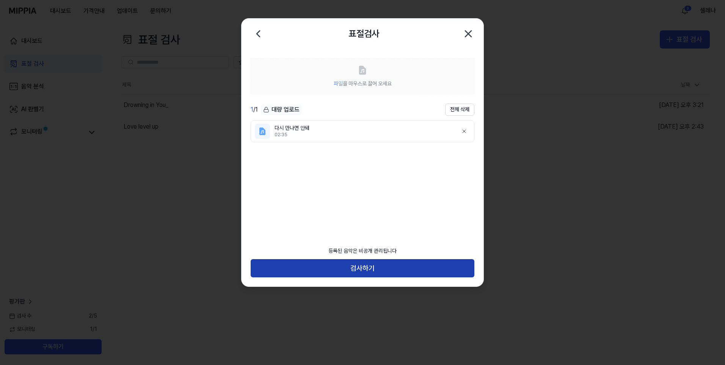
click at [359, 265] on button "검사하기" at bounding box center [363, 268] width 224 height 18
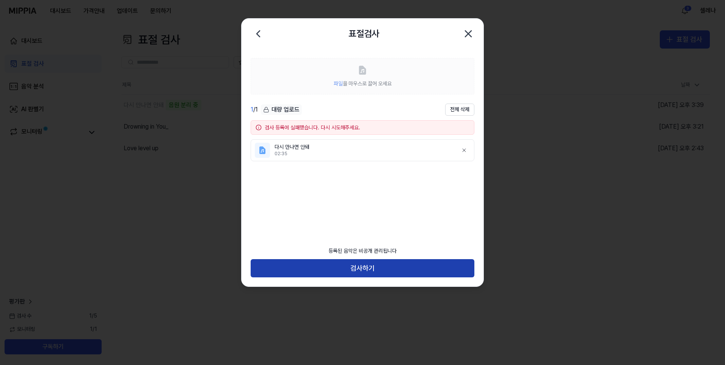
click at [395, 263] on button "검사하기" at bounding box center [363, 268] width 224 height 18
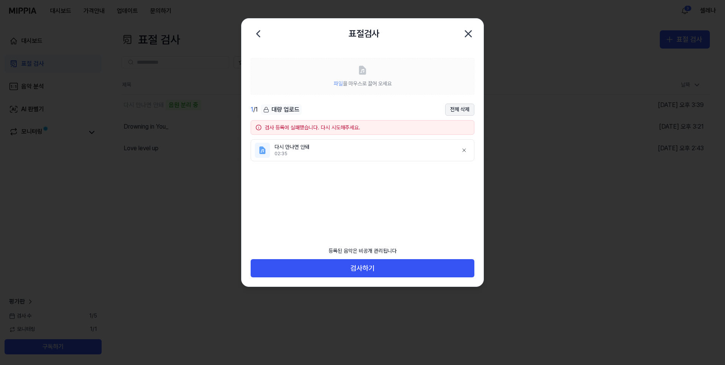
click at [463, 108] on button "전체 삭제" at bounding box center [459, 110] width 29 height 12
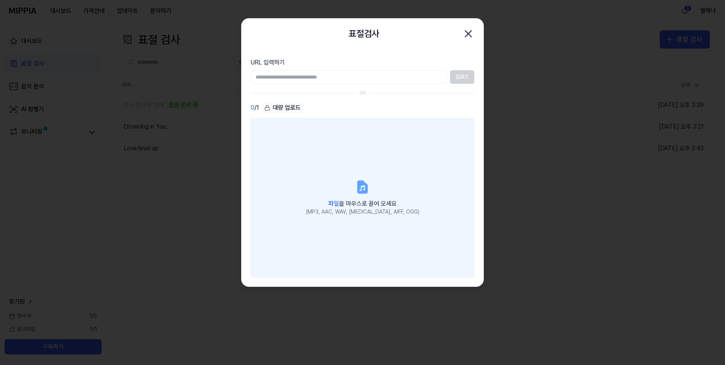
click at [360, 192] on icon at bounding box center [362, 187] width 9 height 12
click at [0, 0] on input "파일 을 마우스로 끌어 오세요 (MP3, AAC, WAV, [MEDICAL_DATA], AIFF, OGG)" at bounding box center [0, 0] width 0 height 0
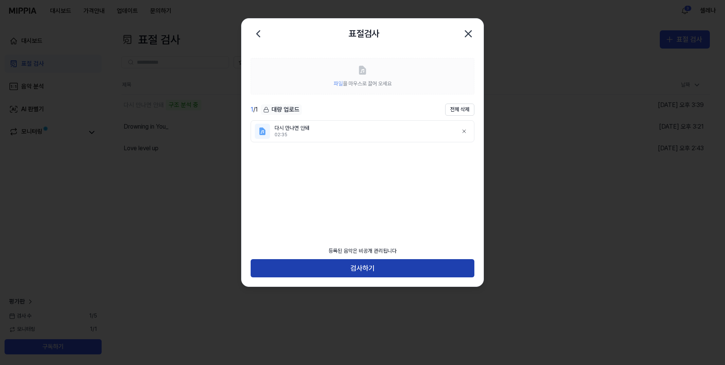
click at [374, 267] on button "검사하기" at bounding box center [363, 268] width 224 height 18
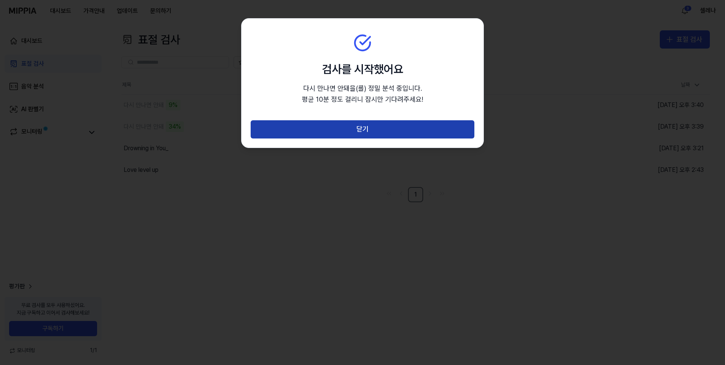
click at [404, 133] on button "닫기" at bounding box center [363, 129] width 224 height 18
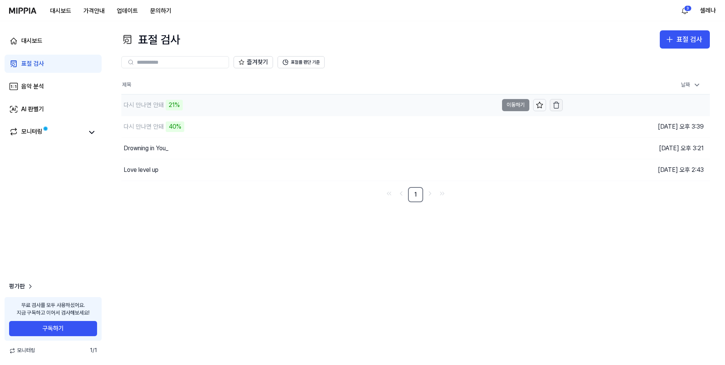
click at [555, 104] on icon "button" at bounding box center [557, 105] width 8 height 8
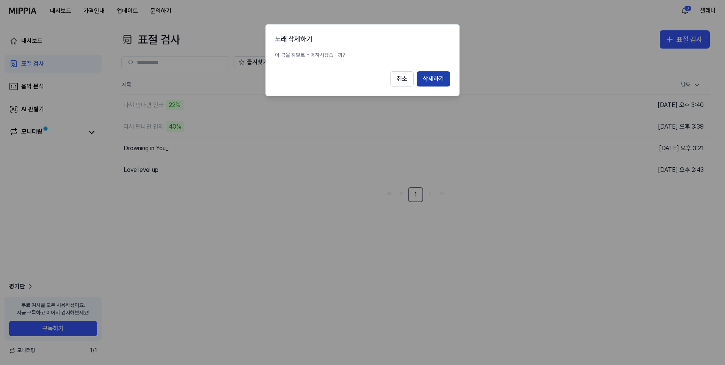
click at [439, 82] on button "삭제하기" at bounding box center [433, 78] width 33 height 15
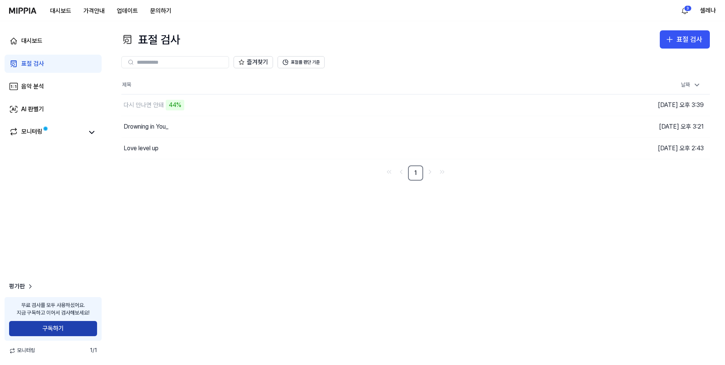
click at [56, 325] on button "구독하기" at bounding box center [53, 328] width 88 height 15
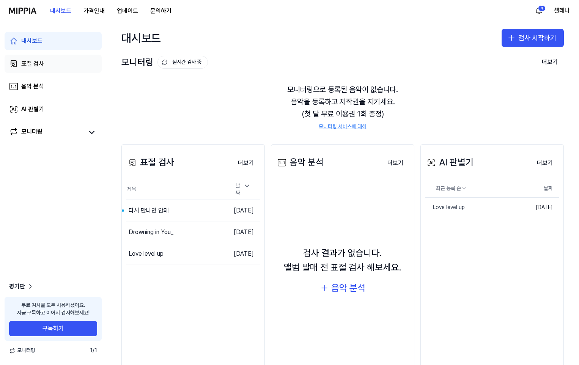
click at [35, 61] on div "표절 검사" at bounding box center [32, 63] width 23 height 9
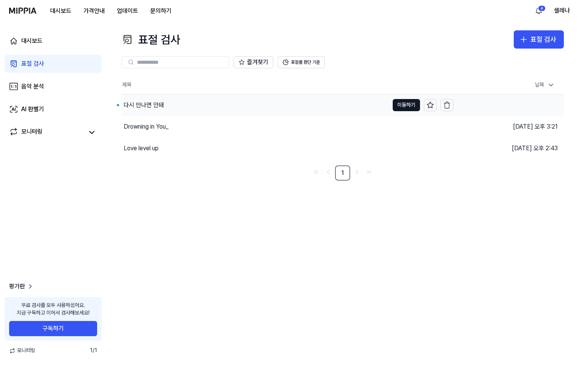
click at [148, 104] on div "다시 만나면 안돼" at bounding box center [144, 105] width 40 height 9
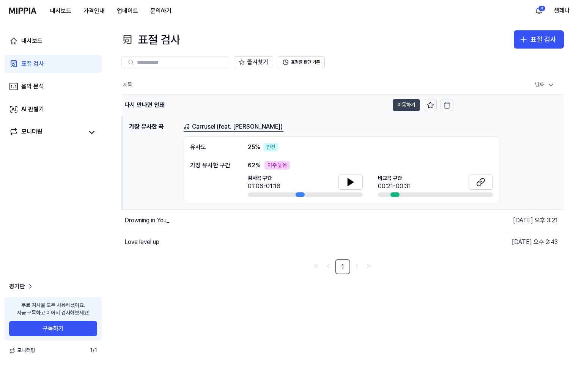
click at [404, 105] on button "이동하기" at bounding box center [406, 105] width 27 height 12
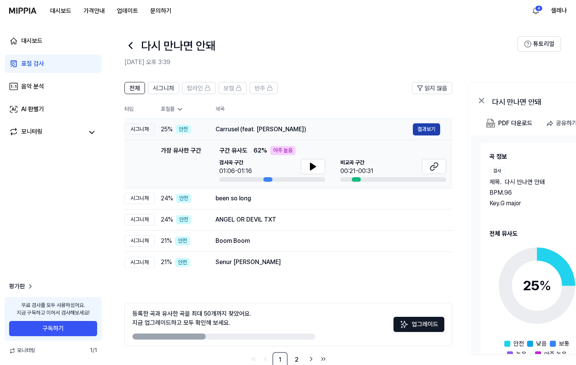
click at [420, 128] on button "결과보기" at bounding box center [426, 129] width 27 height 12
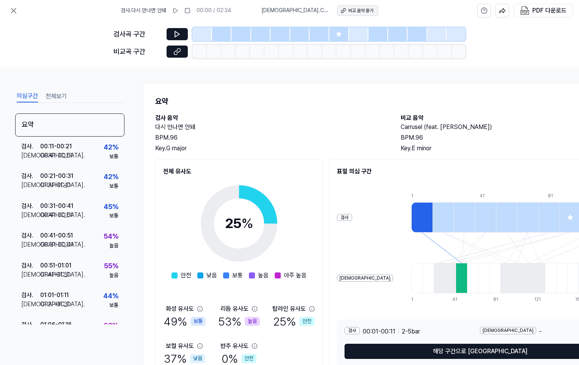
click at [353, 9] on div "비교 음악 듣기" at bounding box center [360, 11] width 25 height 6
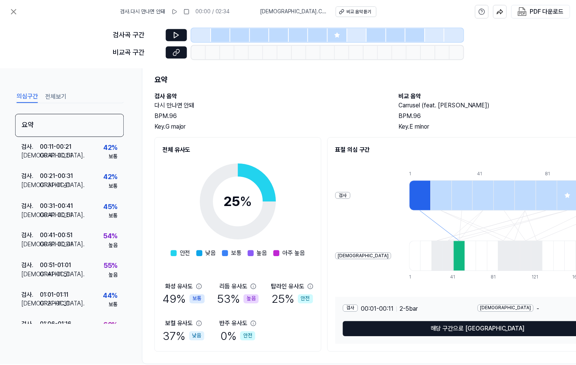
scroll to position [23, 0]
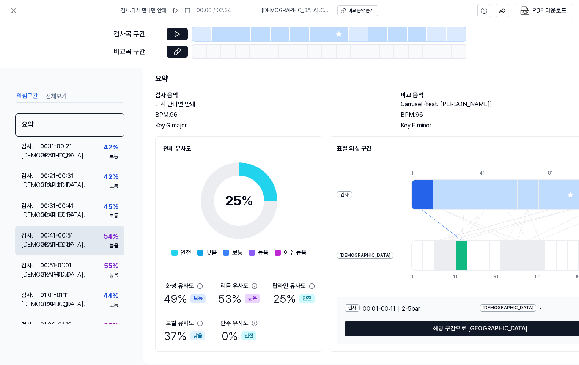
click at [52, 239] on div "00:41 - 00:51" at bounding box center [56, 235] width 33 height 9
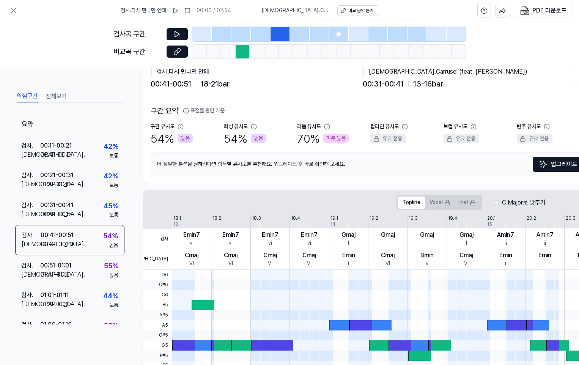
click at [419, 351] on div at bounding box center [419, 356] width 23 height 10
click at [15, 11] on icon at bounding box center [13, 10] width 9 height 9
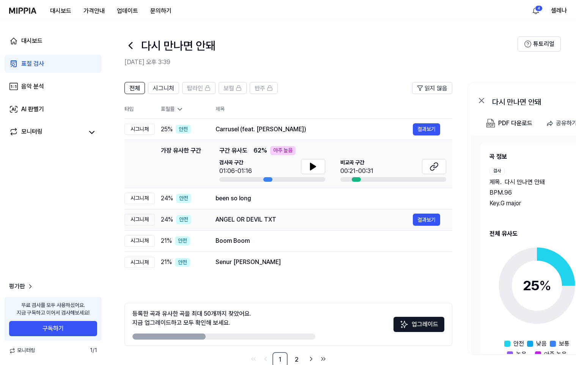
click at [262, 219] on div "ANGEL OR DEVIL TXT" at bounding box center [313, 219] width 197 height 9
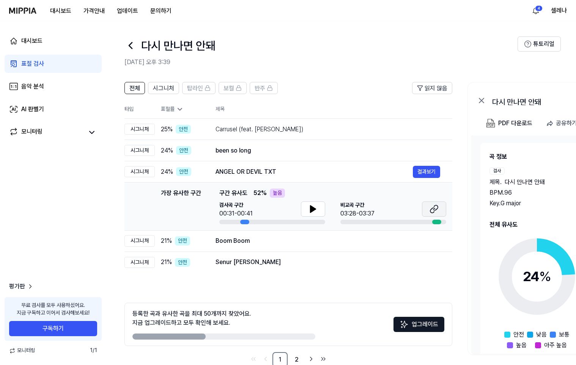
click at [431, 210] on icon at bounding box center [432, 210] width 5 height 5
click at [309, 208] on icon at bounding box center [312, 208] width 9 height 9
click at [312, 206] on icon at bounding box center [312, 209] width 2 height 6
click at [437, 210] on icon at bounding box center [433, 208] width 9 height 9
click at [305, 208] on button at bounding box center [313, 208] width 24 height 15
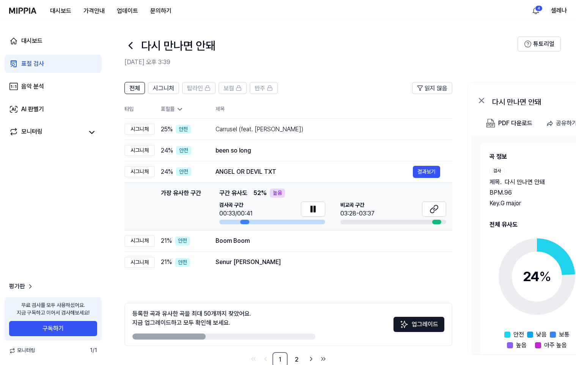
scroll to position [0, 3]
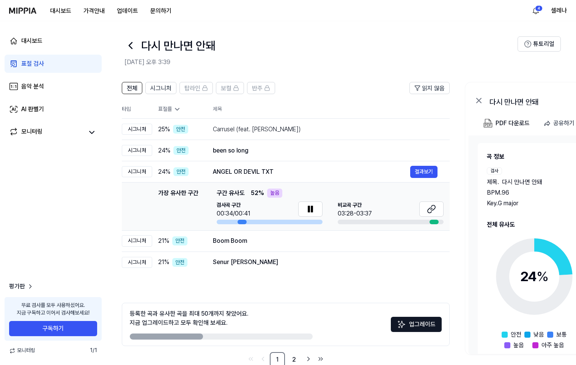
click at [237, 221] on div at bounding box center [241, 222] width 9 height 5
drag, startPoint x: 310, startPoint y: 212, endPoint x: 266, endPoint y: 129, distance: 93.8
click at [311, 209] on icon at bounding box center [310, 208] width 9 height 9
click at [431, 211] on icon at bounding box center [432, 208] width 9 height 9
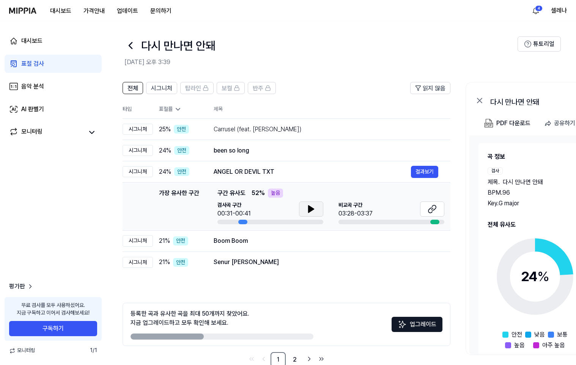
click at [303, 209] on button at bounding box center [311, 208] width 24 height 15
click at [305, 207] on button at bounding box center [311, 208] width 24 height 15
click at [423, 241] on button "결과보기" at bounding box center [424, 241] width 27 height 12
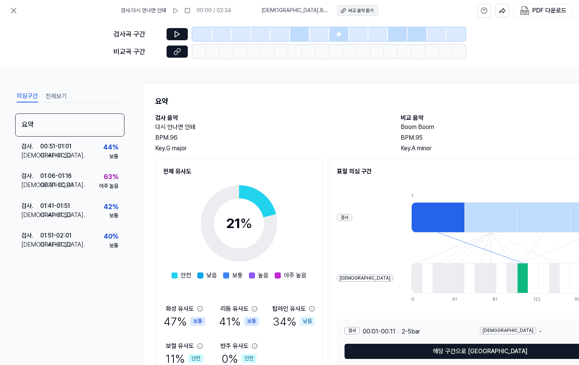
click at [337, 10] on button "비교 음악 듣기" at bounding box center [357, 10] width 41 height 11
click at [16, 9] on icon at bounding box center [13, 10] width 9 height 9
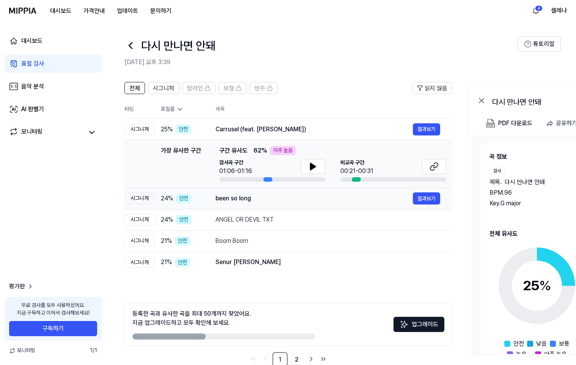
click at [305, 194] on div "been so long" at bounding box center [313, 198] width 197 height 9
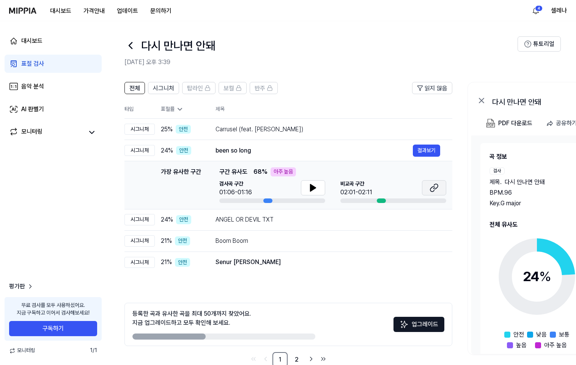
click at [433, 187] on icon at bounding box center [433, 187] width 9 height 9
click at [308, 186] on icon at bounding box center [312, 187] width 9 height 9
click at [435, 187] on icon at bounding box center [432, 189] width 5 height 5
click at [237, 263] on div "Senur Dan Kari" at bounding box center [313, 262] width 197 height 9
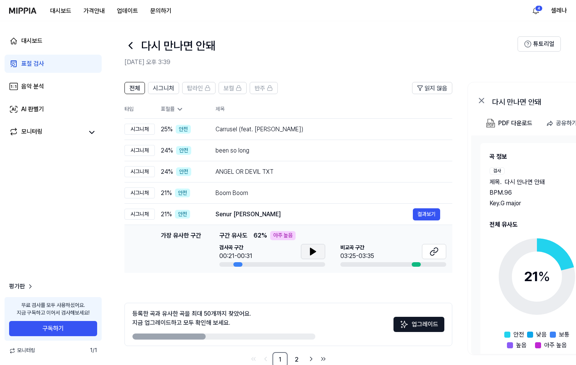
click at [309, 248] on icon at bounding box center [312, 251] width 9 height 9
click at [431, 250] on icon at bounding box center [433, 251] width 9 height 9
click at [293, 356] on link "2" at bounding box center [296, 359] width 15 height 15
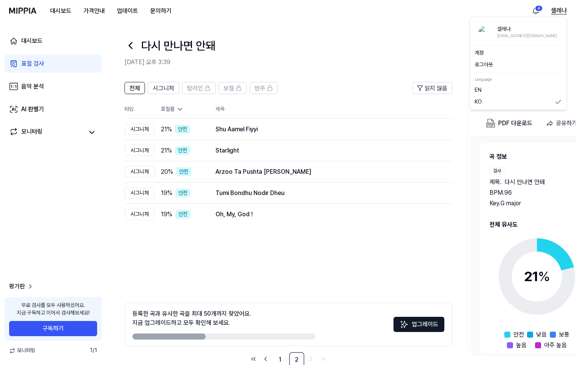
click at [555, 10] on button "셀레나" at bounding box center [559, 10] width 16 height 9
click at [493, 63] on button "로그아웃" at bounding box center [518, 65] width 87 height 8
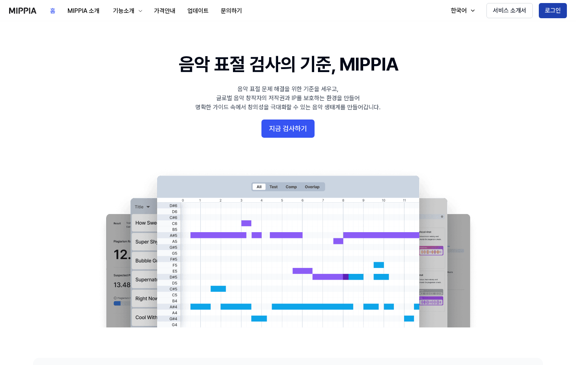
click at [548, 11] on button "로그인" at bounding box center [553, 10] width 28 height 15
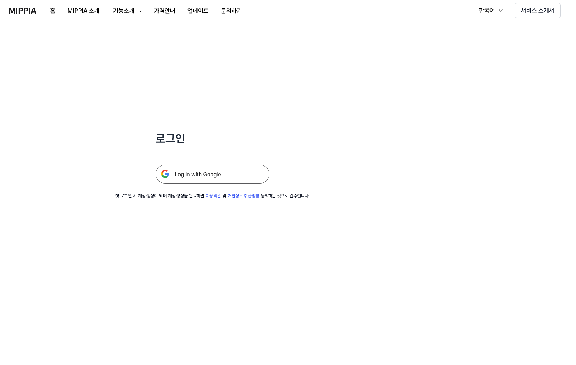
click at [196, 176] on img at bounding box center [213, 174] width 114 height 19
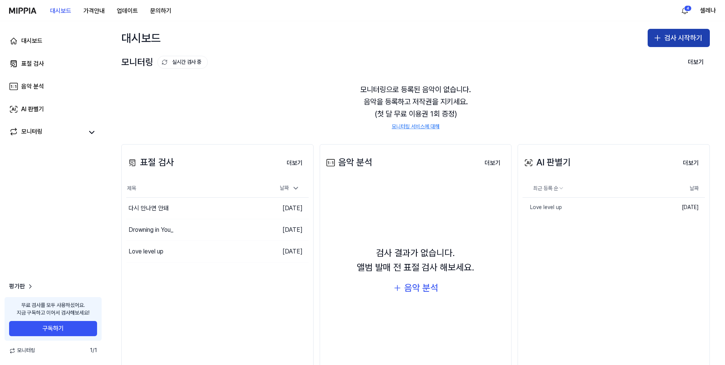
click at [664, 34] on button "검사 시작하기" at bounding box center [679, 38] width 62 height 18
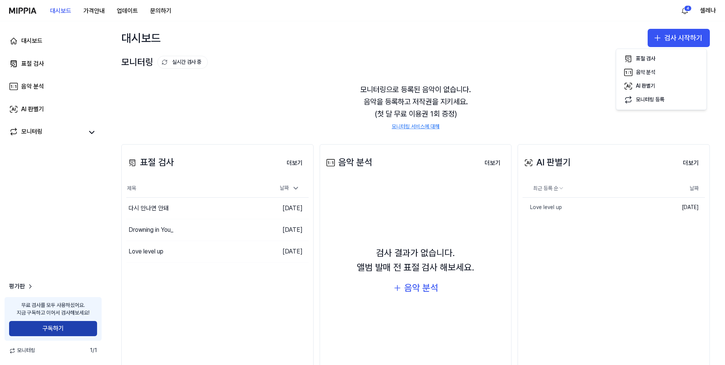
click at [42, 327] on button "구독하기" at bounding box center [53, 328] width 88 height 15
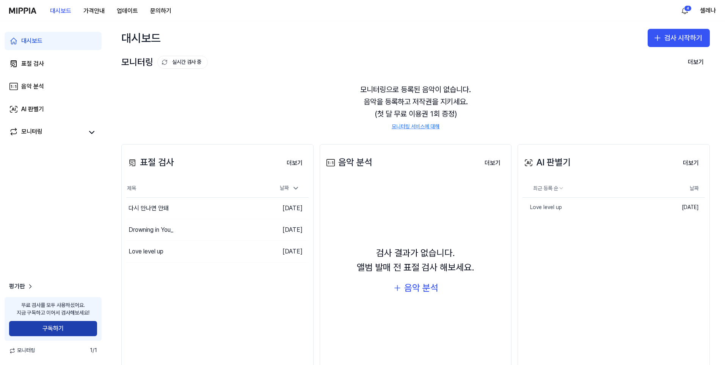
click at [54, 329] on button "구독하기" at bounding box center [53, 328] width 88 height 15
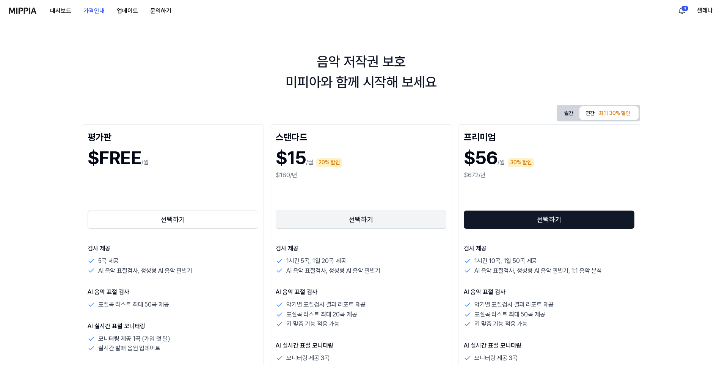
click at [360, 218] on button "선택하기" at bounding box center [361, 220] width 171 height 18
click at [565, 109] on button "월간" at bounding box center [568, 113] width 21 height 12
click at [340, 217] on button "선택하기" at bounding box center [361, 220] width 171 height 18
click at [193, 218] on button "선택하기" at bounding box center [173, 220] width 171 height 18
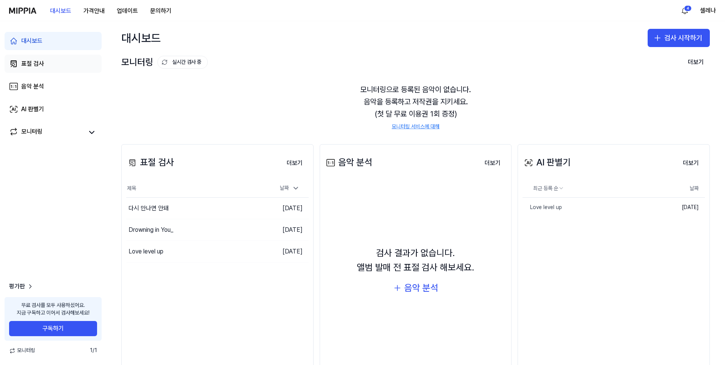
click at [33, 60] on div "표절 검사" at bounding box center [32, 63] width 23 height 9
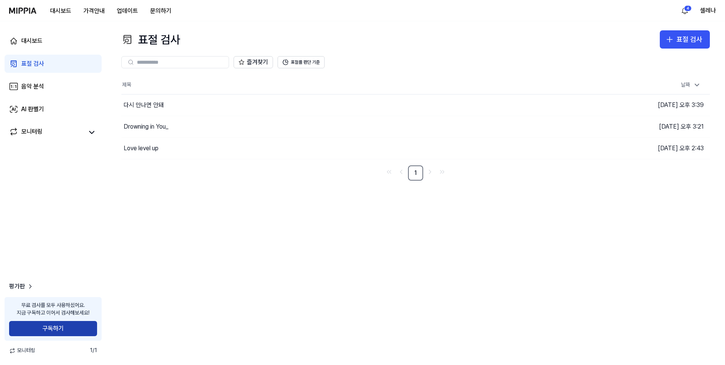
click at [69, 330] on button "구독하기" at bounding box center [53, 328] width 88 height 15
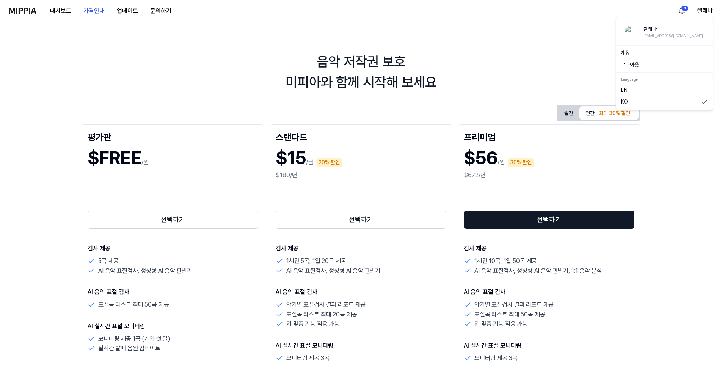
click at [703, 11] on button "셀레나" at bounding box center [705, 10] width 16 height 9
click at [636, 63] on button "로그아웃" at bounding box center [664, 65] width 87 height 8
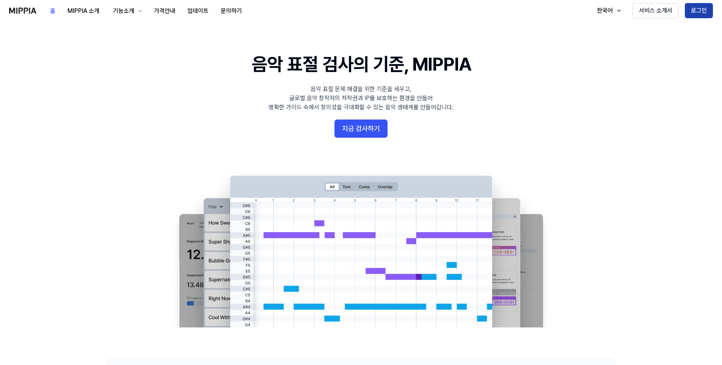
click at [703, 12] on button "로그인" at bounding box center [699, 10] width 28 height 15
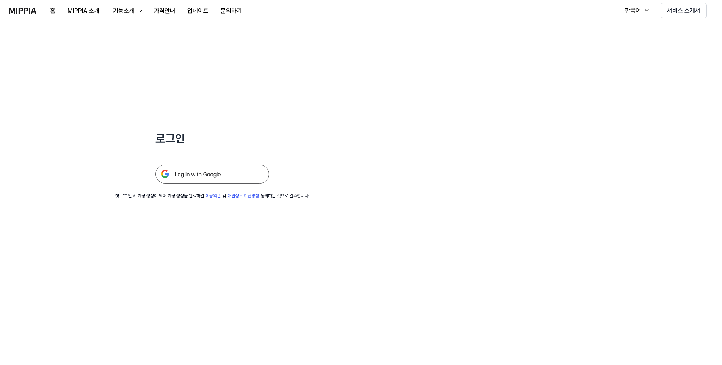
click at [209, 176] on img at bounding box center [213, 174] width 114 height 19
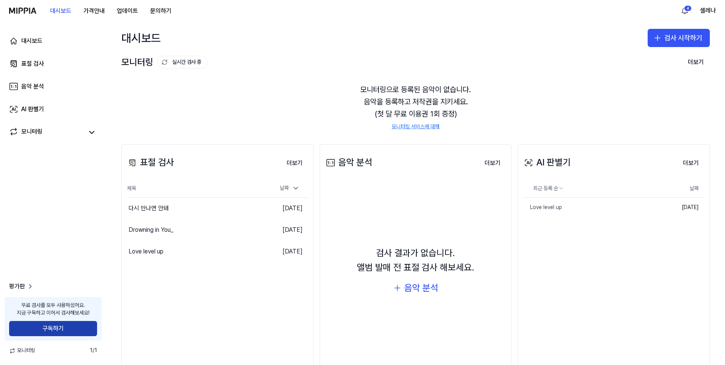
click at [68, 331] on button "구독하기" at bounding box center [53, 328] width 88 height 15
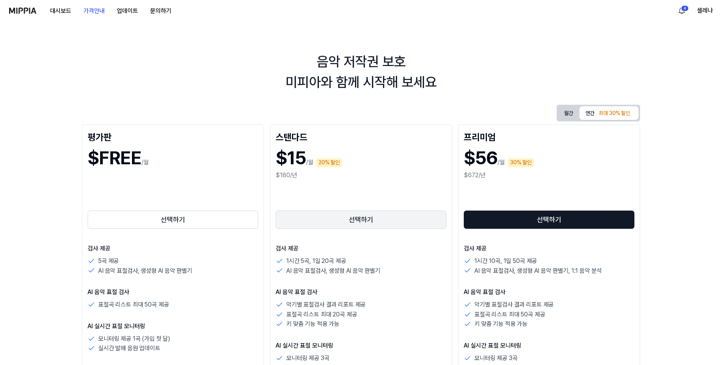
click at [374, 215] on button "선택하기" at bounding box center [361, 220] width 171 height 18
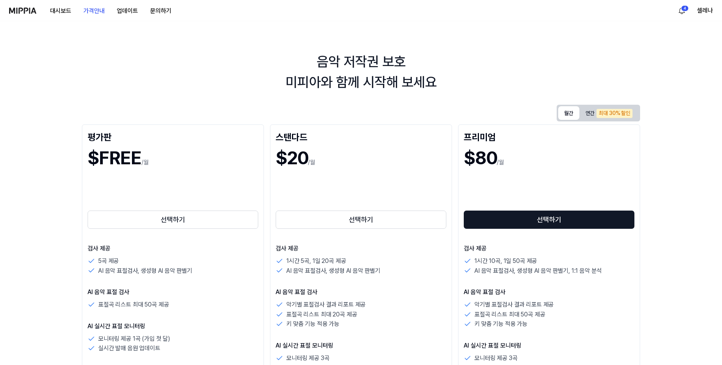
click at [563, 110] on button "월간" at bounding box center [568, 113] width 21 height 14
click at [379, 219] on button "선택하기" at bounding box center [361, 220] width 171 height 18
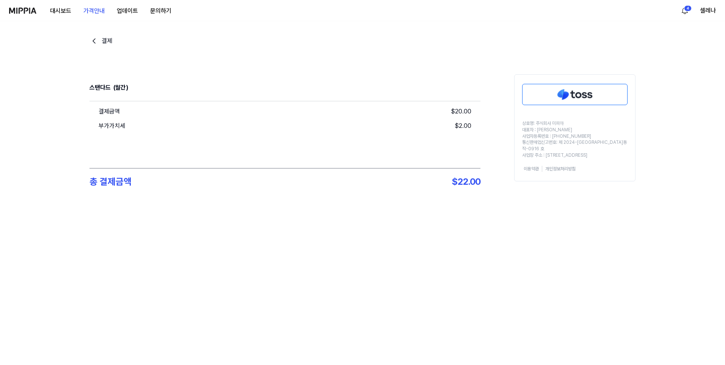
click at [602, 94] on img at bounding box center [575, 94] width 105 height 20
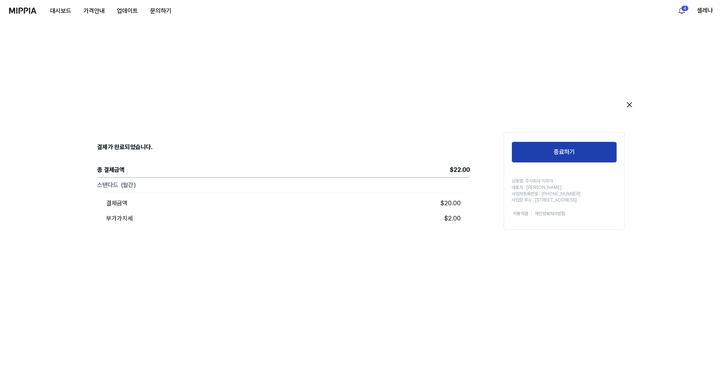
click at [531, 148] on button "종료하기" at bounding box center [564, 152] width 105 height 21
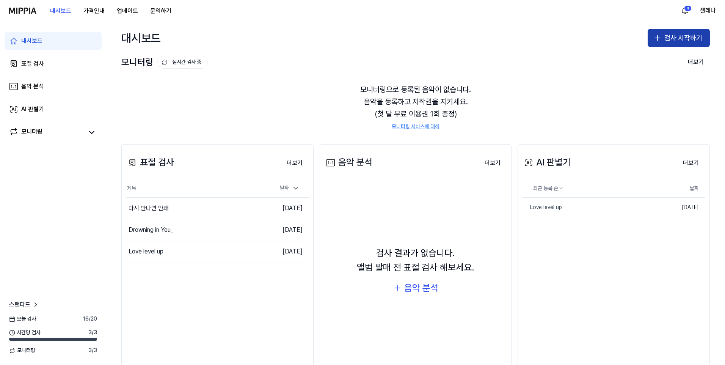
click at [667, 38] on button "검사 시작하기" at bounding box center [679, 38] width 62 height 18
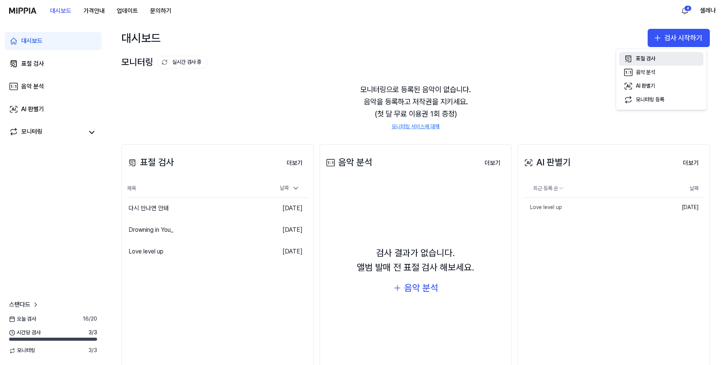
click at [650, 56] on div "표절 검사" at bounding box center [645, 59] width 19 height 8
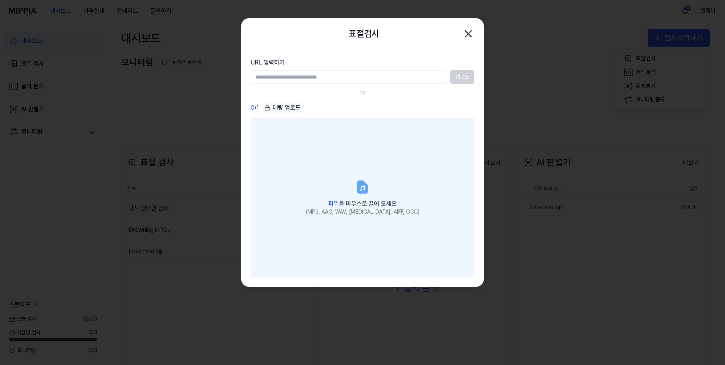
click at [357, 186] on icon at bounding box center [362, 186] width 15 height 15
click at [0, 0] on input "파일 을 마우스로 끌어 오세요 (MP3, AAC, WAV, [MEDICAL_DATA], AIFF, OGG)" at bounding box center [0, 0] width 0 height 0
click at [359, 191] on icon at bounding box center [362, 187] width 9 height 12
click at [0, 0] on input "파일 을 마우스로 끌어 오세요 (MP3, AAC, WAV, [MEDICAL_DATA], AIFF, OGG)" at bounding box center [0, 0] width 0 height 0
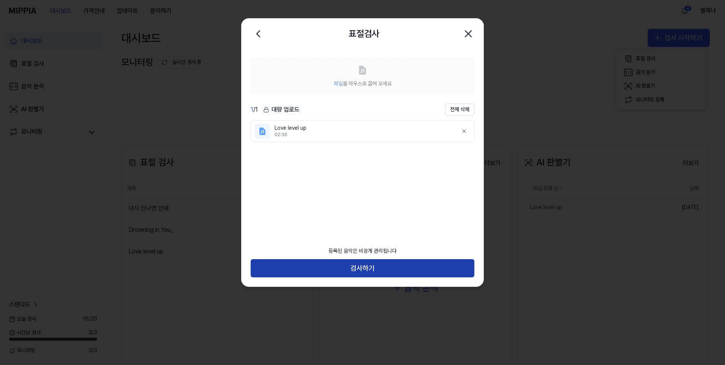
click at [366, 265] on button "검사하기" at bounding box center [363, 268] width 224 height 18
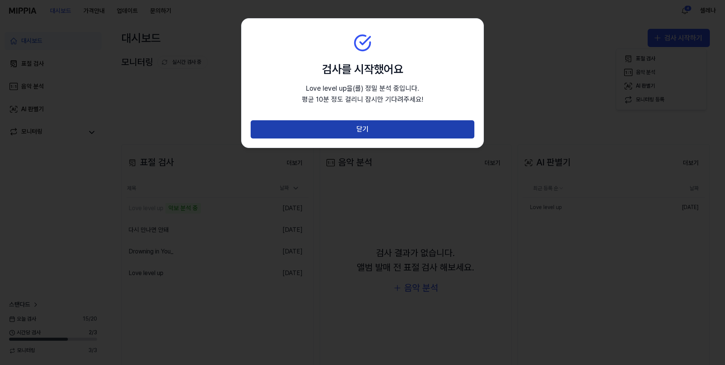
click at [388, 129] on button "닫기" at bounding box center [363, 129] width 224 height 18
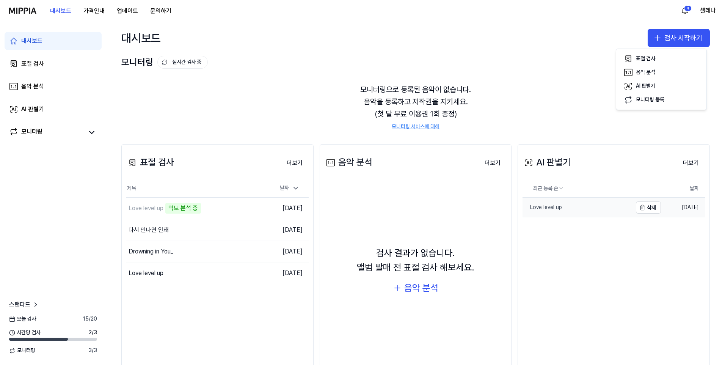
click at [588, 209] on link "Love level up" at bounding box center [578, 208] width 110 height 20
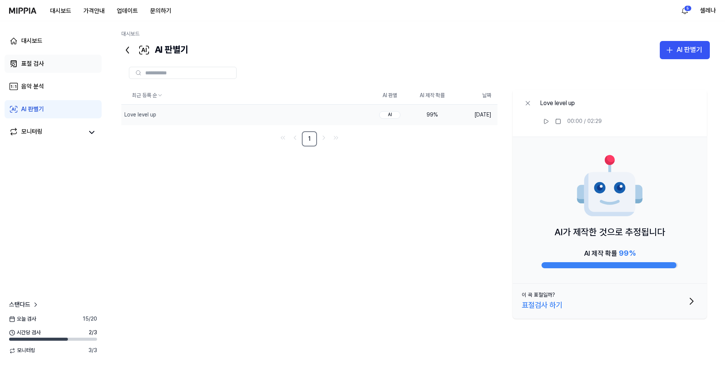
click at [24, 64] on div "표절 검사" at bounding box center [32, 63] width 23 height 9
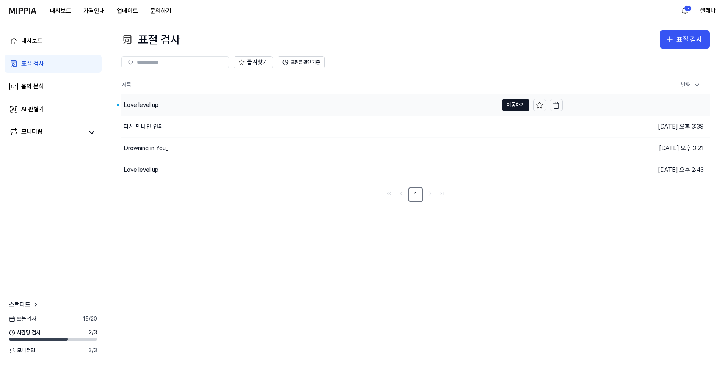
click at [148, 102] on div "Love level up" at bounding box center [141, 105] width 35 height 9
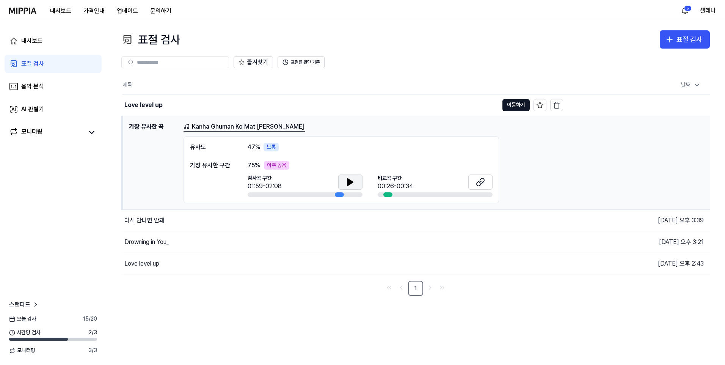
click at [344, 185] on button at bounding box center [350, 182] width 24 height 15
click at [354, 179] on icon at bounding box center [350, 182] width 9 height 9
click at [478, 182] on icon at bounding box center [479, 183] width 5 height 5
click at [356, 305] on div "표절 검사 표절 검사 표절 검사 음악 분석 AI 판별기 즐겨찾기 표절률 판단 기준 제목 날짜 Love level up 이동하기 2025.10.…" at bounding box center [415, 193] width 619 height 344
click at [687, 39] on div "표절 검사" at bounding box center [690, 39] width 26 height 11
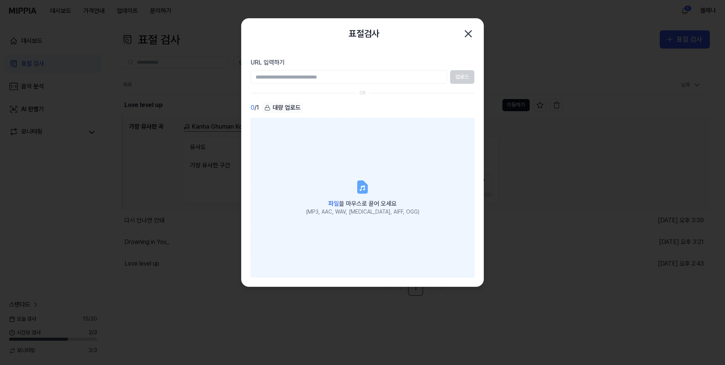
click at [365, 193] on icon at bounding box center [362, 187] width 9 height 12
click at [0, 0] on input "파일 을 마우스로 끌어 오세요 (MP3, AAC, WAV, [MEDICAL_DATA], AIFF, OGG)" at bounding box center [0, 0] width 0 height 0
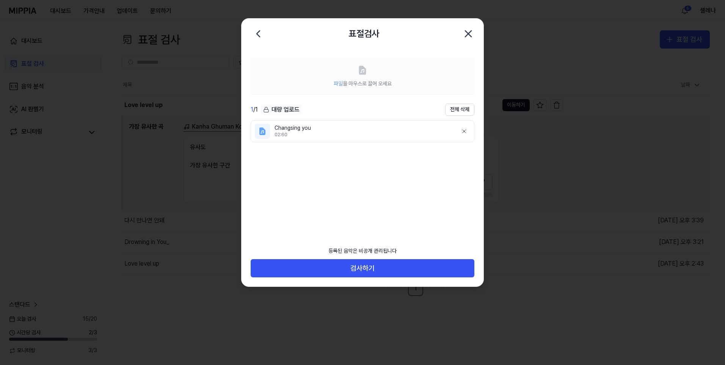
click at [357, 133] on div "02:60" at bounding box center [364, 135] width 178 height 6
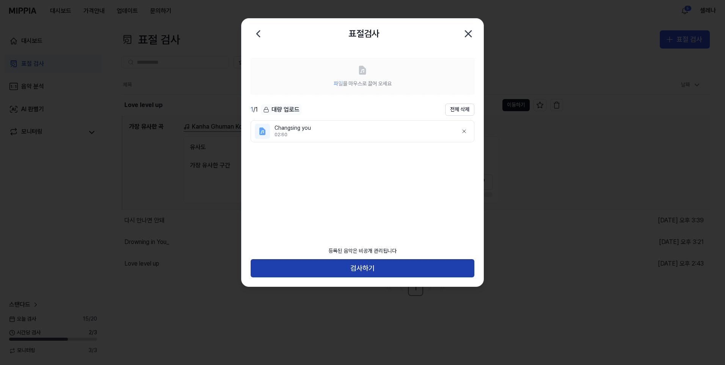
click at [391, 262] on button "검사하기" at bounding box center [363, 268] width 224 height 18
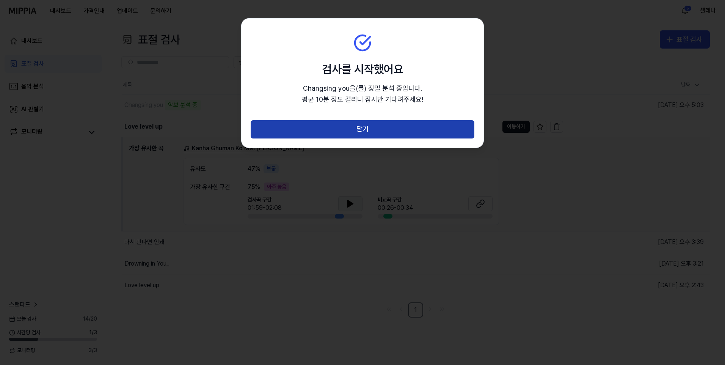
click at [360, 128] on button "닫기" at bounding box center [363, 129] width 224 height 18
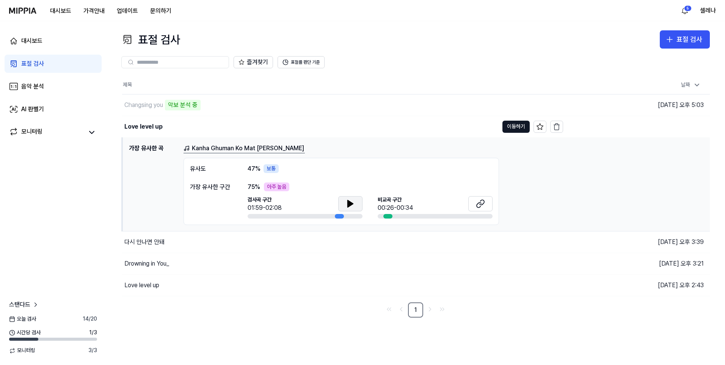
click at [37, 65] on div "표절 검사" at bounding box center [32, 63] width 23 height 9
click at [41, 88] on div "음악 분석" at bounding box center [32, 86] width 23 height 9
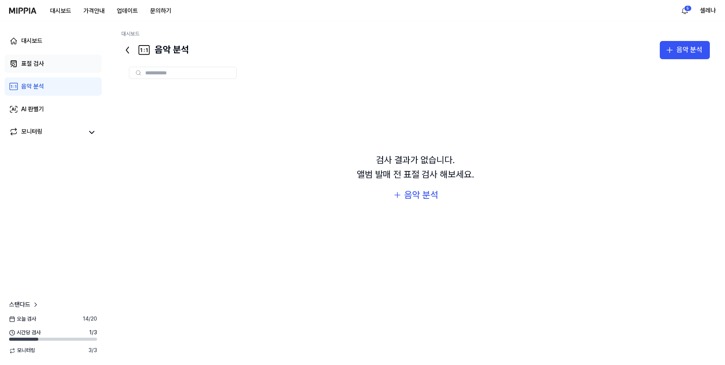
click at [41, 63] on div "표절 검사" at bounding box center [32, 63] width 23 height 9
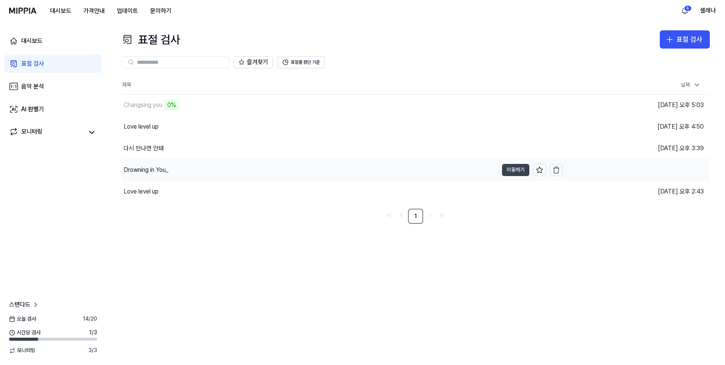
click at [513, 169] on button "이동하기" at bounding box center [515, 170] width 27 height 12
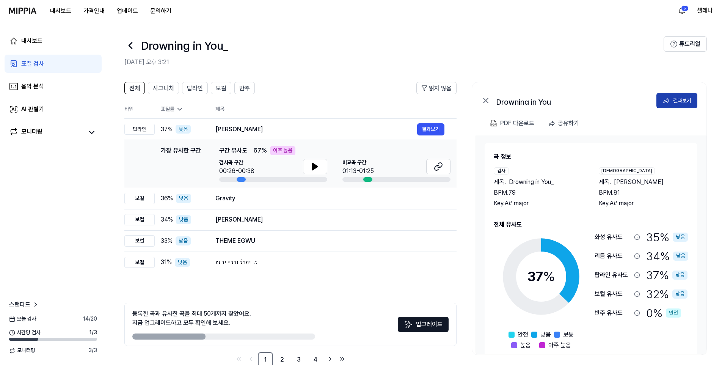
click at [673, 98] on button "결과보기" at bounding box center [677, 100] width 41 height 15
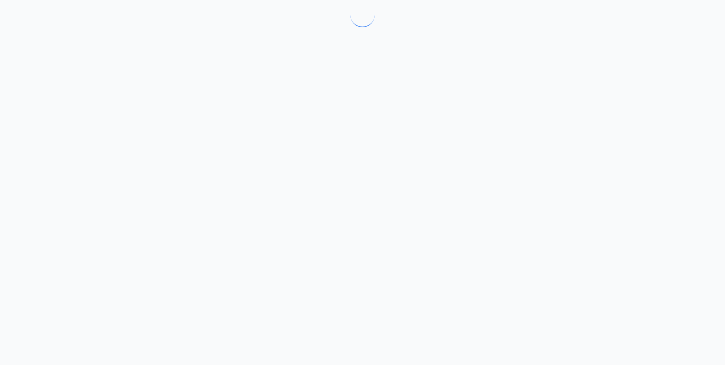
click at [673, 98] on div at bounding box center [362, 182] width 725 height 365
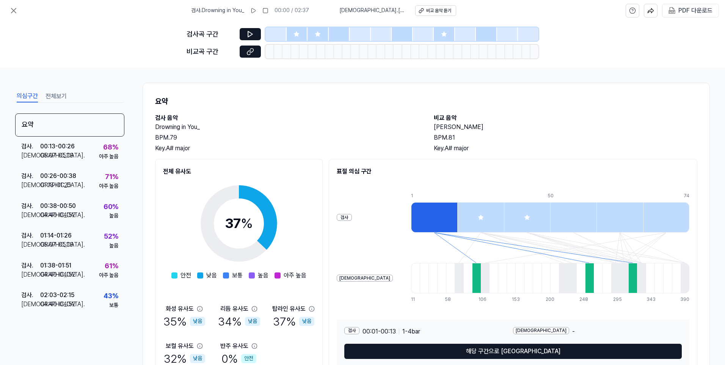
click at [620, 51] on div "검사곡 구간 비교곡 구간" at bounding box center [362, 44] width 725 height 46
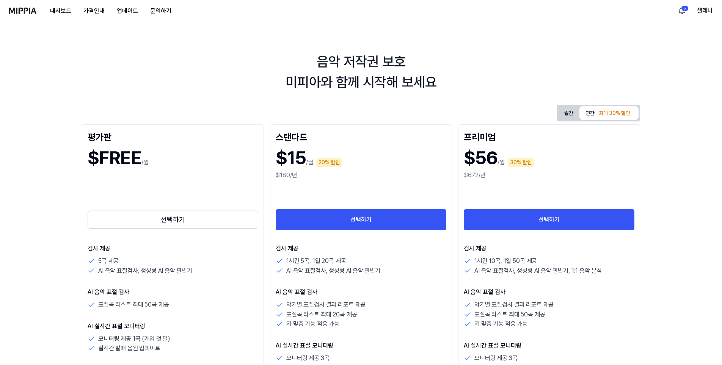
click at [28, 10] on img at bounding box center [22, 11] width 27 height 6
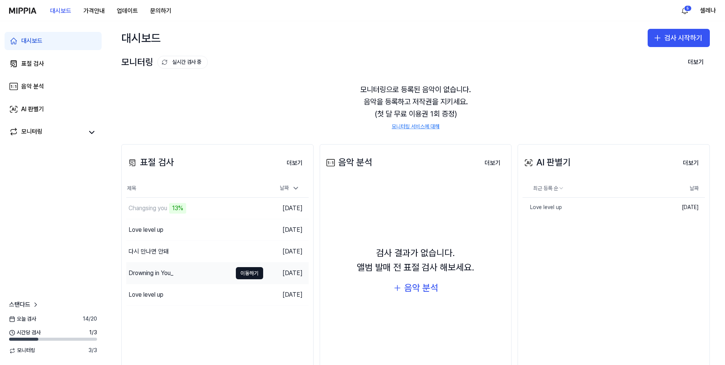
click at [149, 275] on div "Drowning in You_" at bounding box center [151, 273] width 45 height 9
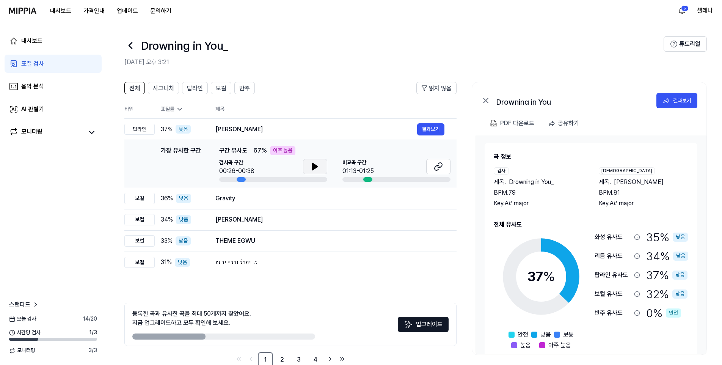
click at [313, 167] on icon at bounding box center [315, 166] width 5 height 7
click at [313, 167] on icon at bounding box center [314, 167] width 2 height 6
click at [439, 164] on icon at bounding box center [440, 165] width 5 height 5
click at [340, 193] on div "Gravity 결과보기" at bounding box center [329, 198] width 229 height 12
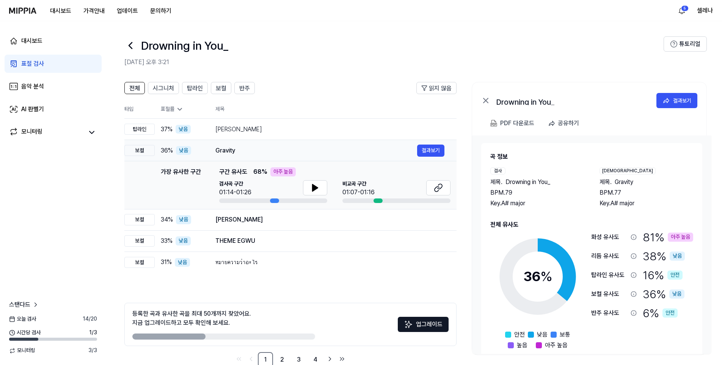
click at [372, 151] on div "Gravity" at bounding box center [316, 150] width 202 height 9
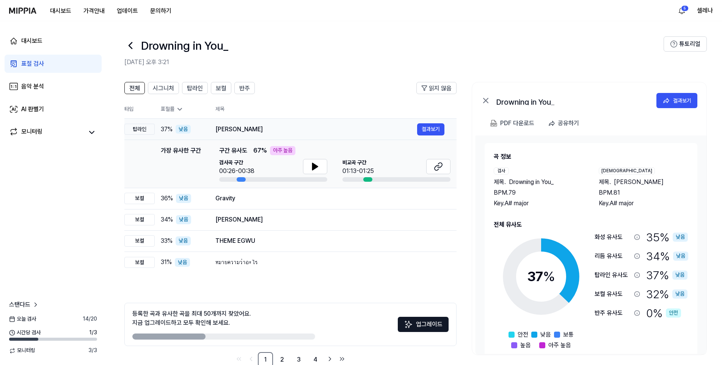
click at [373, 134] on div "Sun Kaike Angna Hamaar 결과보기" at bounding box center [329, 129] width 229 height 12
click at [433, 86] on span "읽지 않음" at bounding box center [440, 88] width 23 height 9
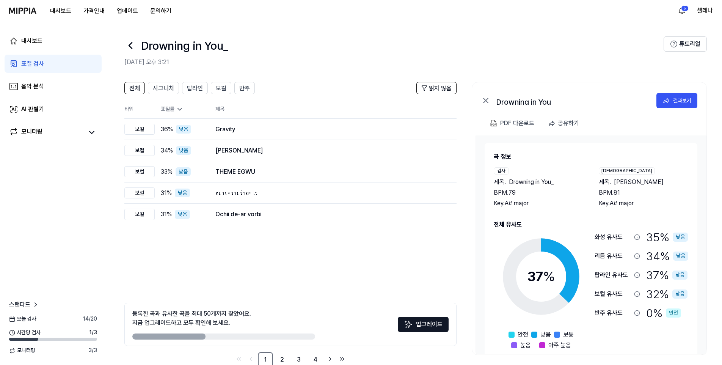
click at [36, 64] on div "표절 검사" at bounding box center [32, 63] width 23 height 9
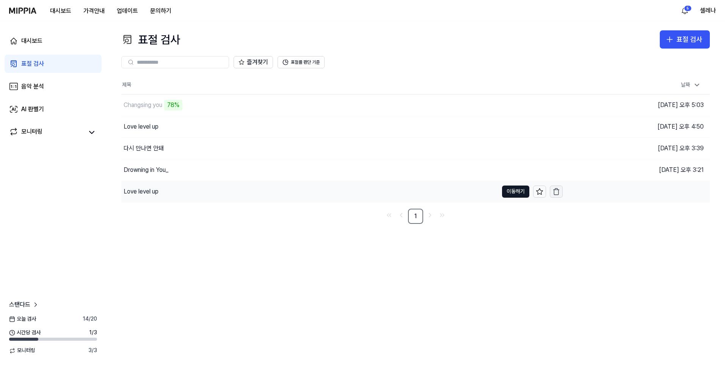
click at [557, 192] on icon "button" at bounding box center [557, 192] width 8 height 8
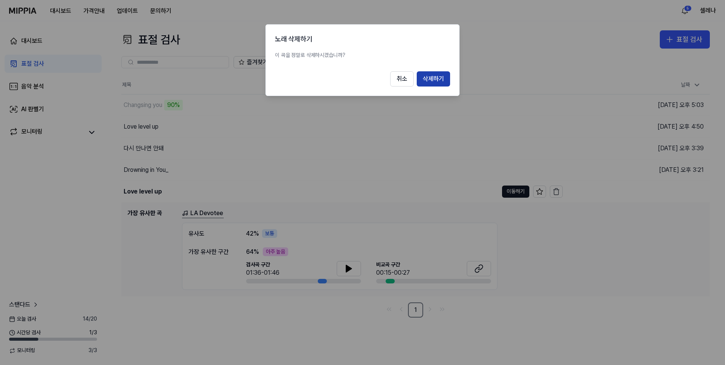
click at [436, 79] on button "삭제하기" at bounding box center [433, 78] width 33 height 15
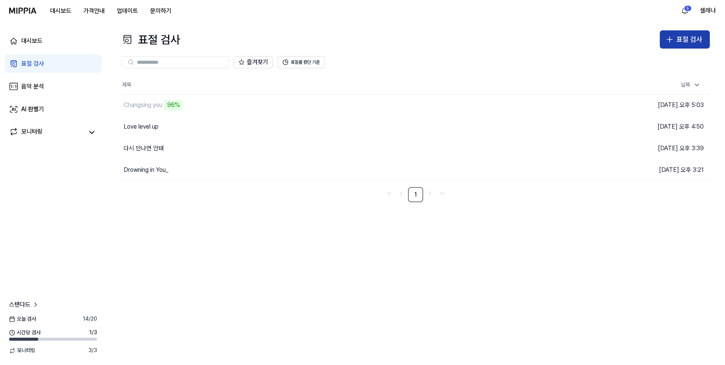
click at [689, 37] on div "표절 검사" at bounding box center [690, 39] width 26 height 11
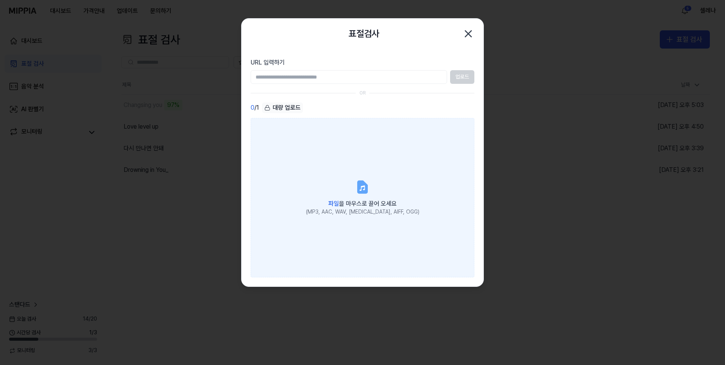
click at [359, 186] on icon at bounding box center [362, 187] width 9 height 12
click at [0, 0] on input "파일 을 마우스로 끌어 오세요 (MP3, AAC, WAV, [MEDICAL_DATA], AIFF, OGG)" at bounding box center [0, 0] width 0 height 0
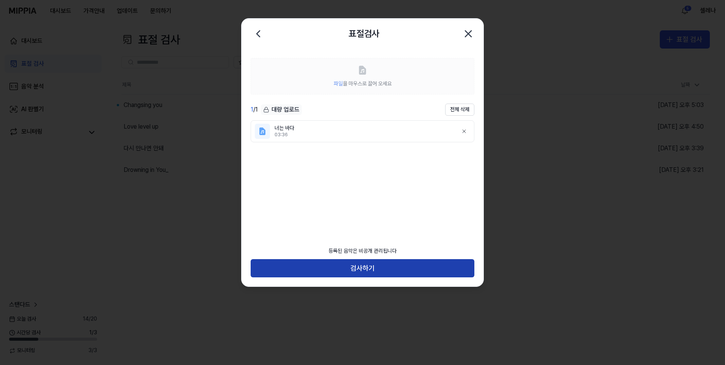
click at [398, 270] on button "검사하기" at bounding box center [363, 268] width 224 height 18
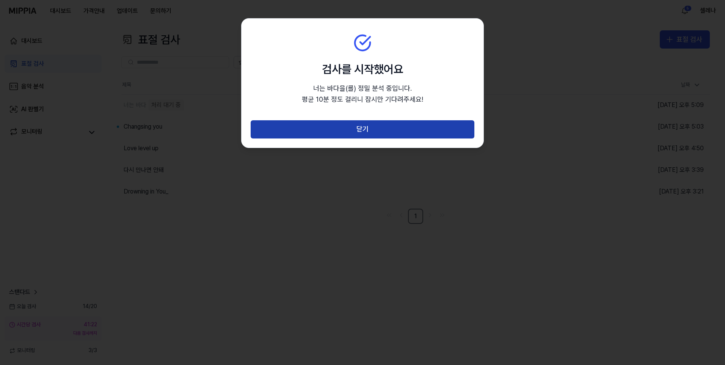
click at [388, 128] on button "닫기" at bounding box center [363, 129] width 224 height 18
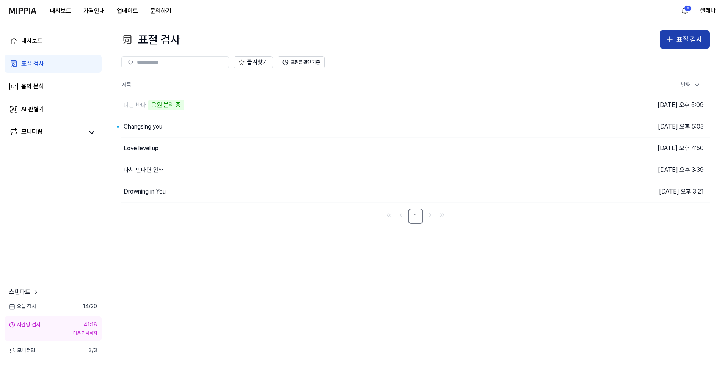
click at [690, 42] on div "표절 검사" at bounding box center [690, 39] width 26 height 11
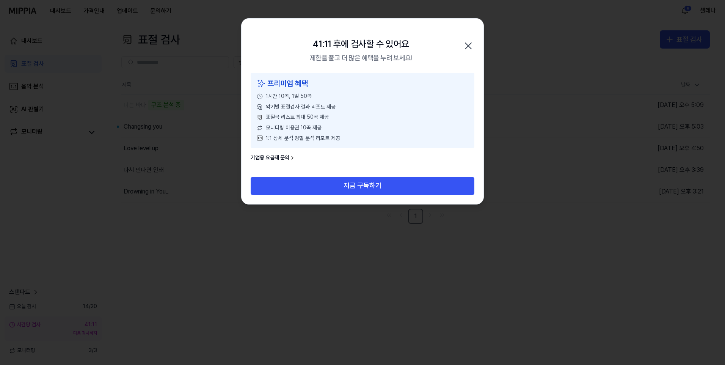
click at [470, 45] on icon "button" at bounding box center [468, 46] width 6 height 6
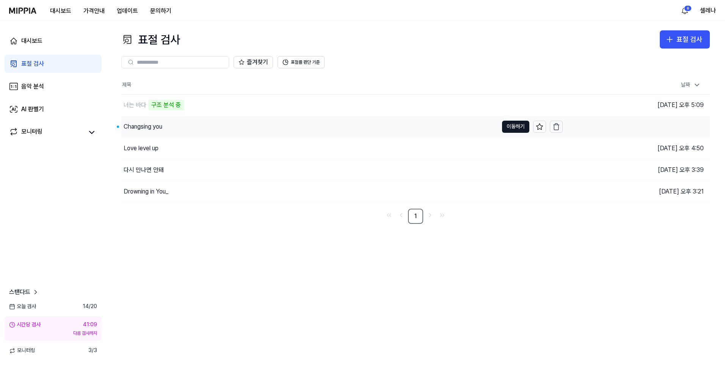
click at [132, 124] on div "Changsing you" at bounding box center [143, 126] width 39 height 9
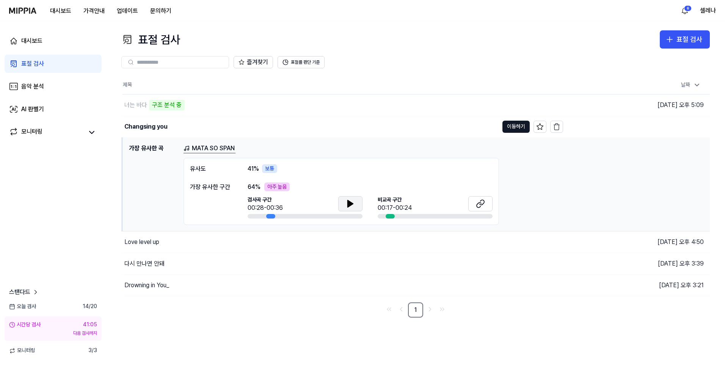
click at [344, 204] on button at bounding box center [350, 203] width 24 height 15
click at [479, 203] on icon at bounding box center [480, 203] width 9 height 9
click at [347, 110] on div "너는 바다 구조 분석 중" at bounding box center [310, 104] width 377 height 21
click at [148, 102] on div "너는 바다" at bounding box center [310, 104] width 377 height 21
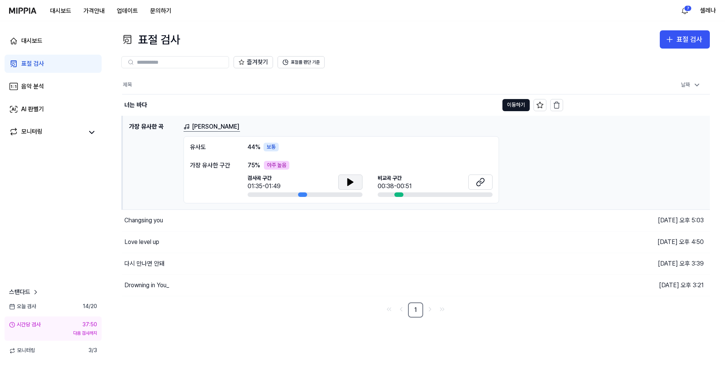
click at [352, 181] on icon at bounding box center [350, 182] width 5 height 7
click at [481, 183] on icon at bounding box center [482, 180] width 5 height 5
